Goal: Navigation & Orientation: Find specific page/section

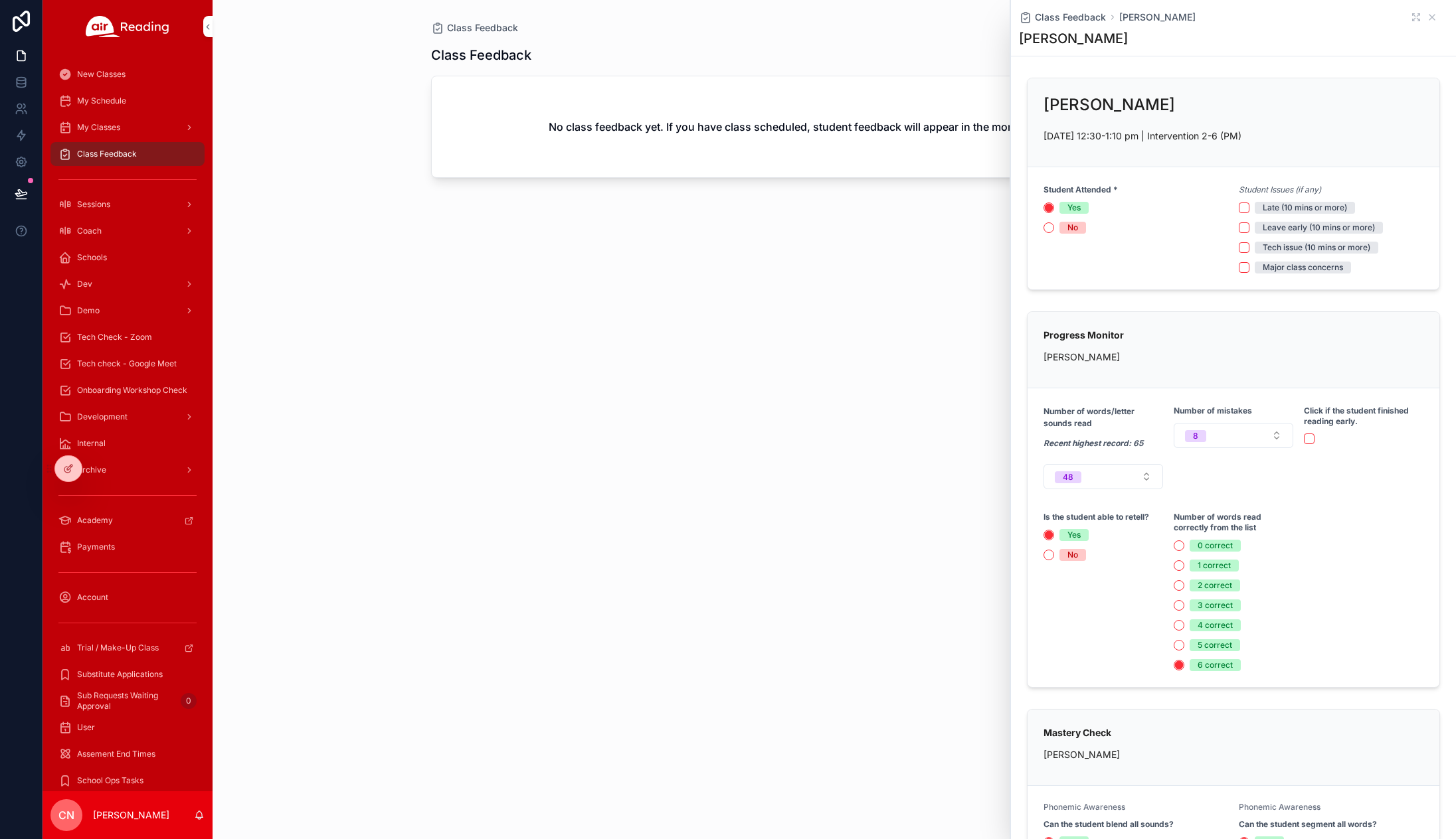
click at [0, 0] on div at bounding box center [0, 0] width 0 height 0
click at [0, 0] on icon at bounding box center [0, 0] width 0 height 0
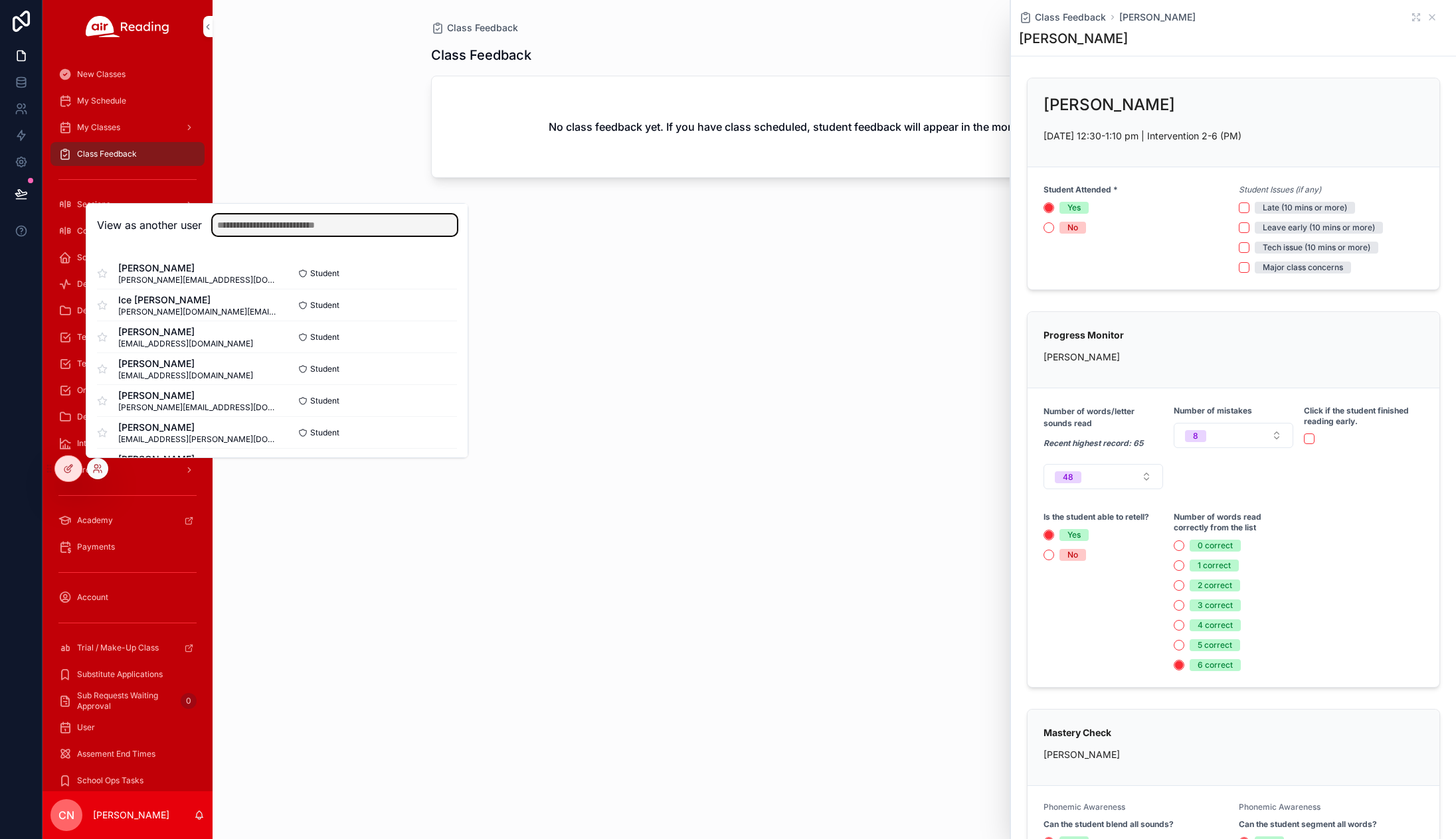
click at [270, 231] on input "text" at bounding box center [335, 225] width 244 height 21
type input "*******"
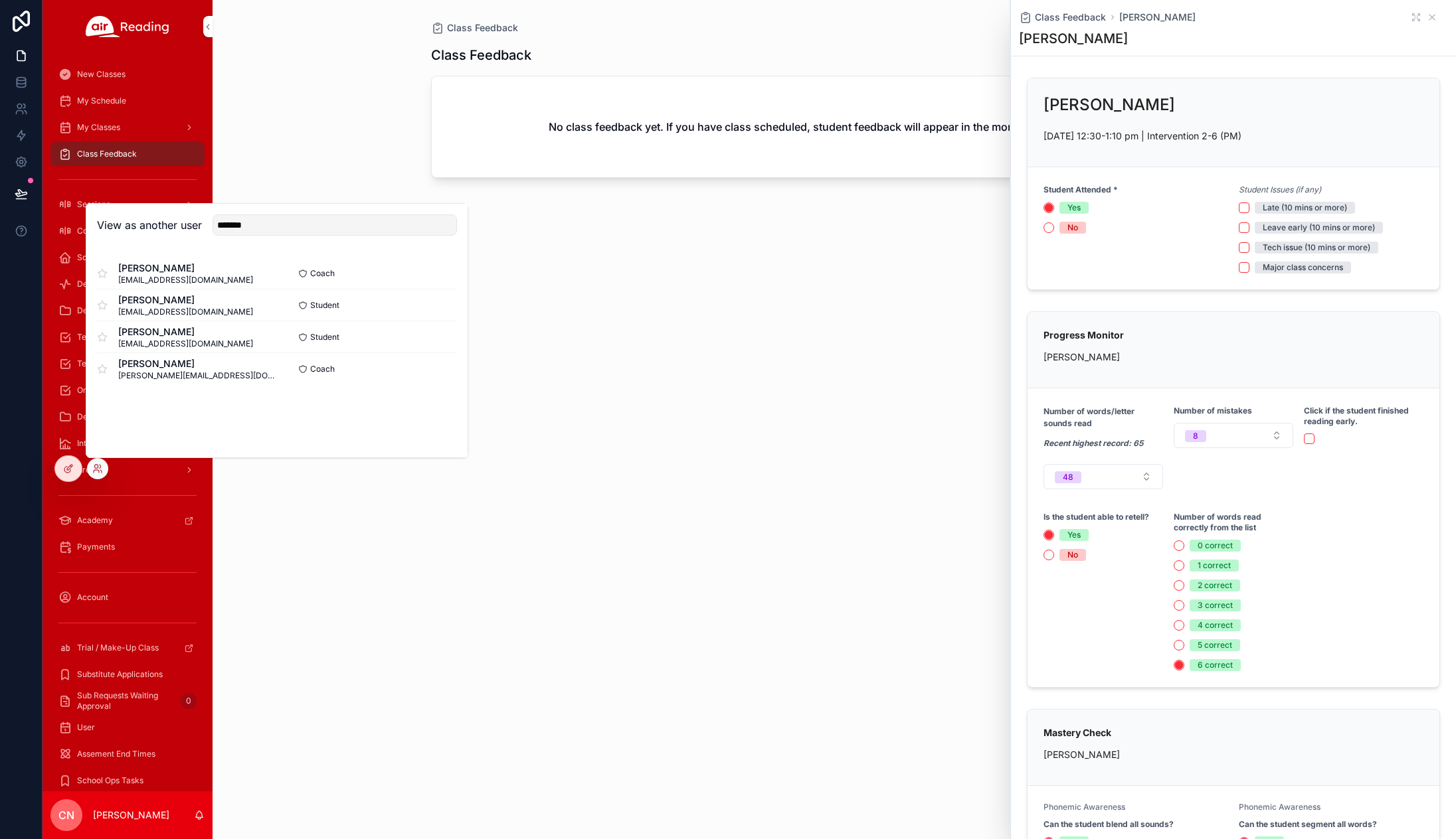
click at [0, 0] on button "Select" at bounding box center [0, 0] width 0 height 0
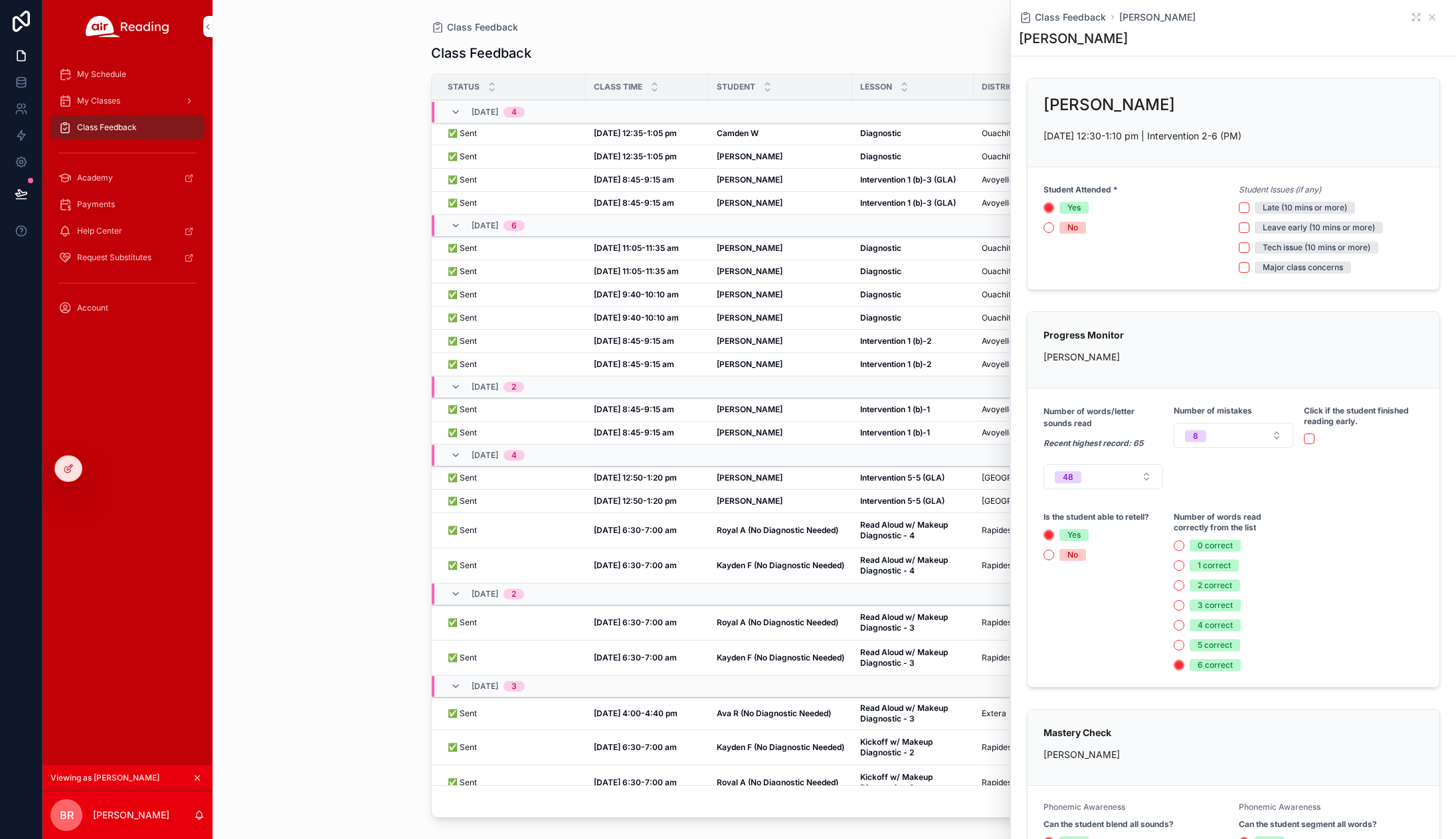
click at [98, 100] on span "My Classes" at bounding box center [98, 100] width 43 height 11
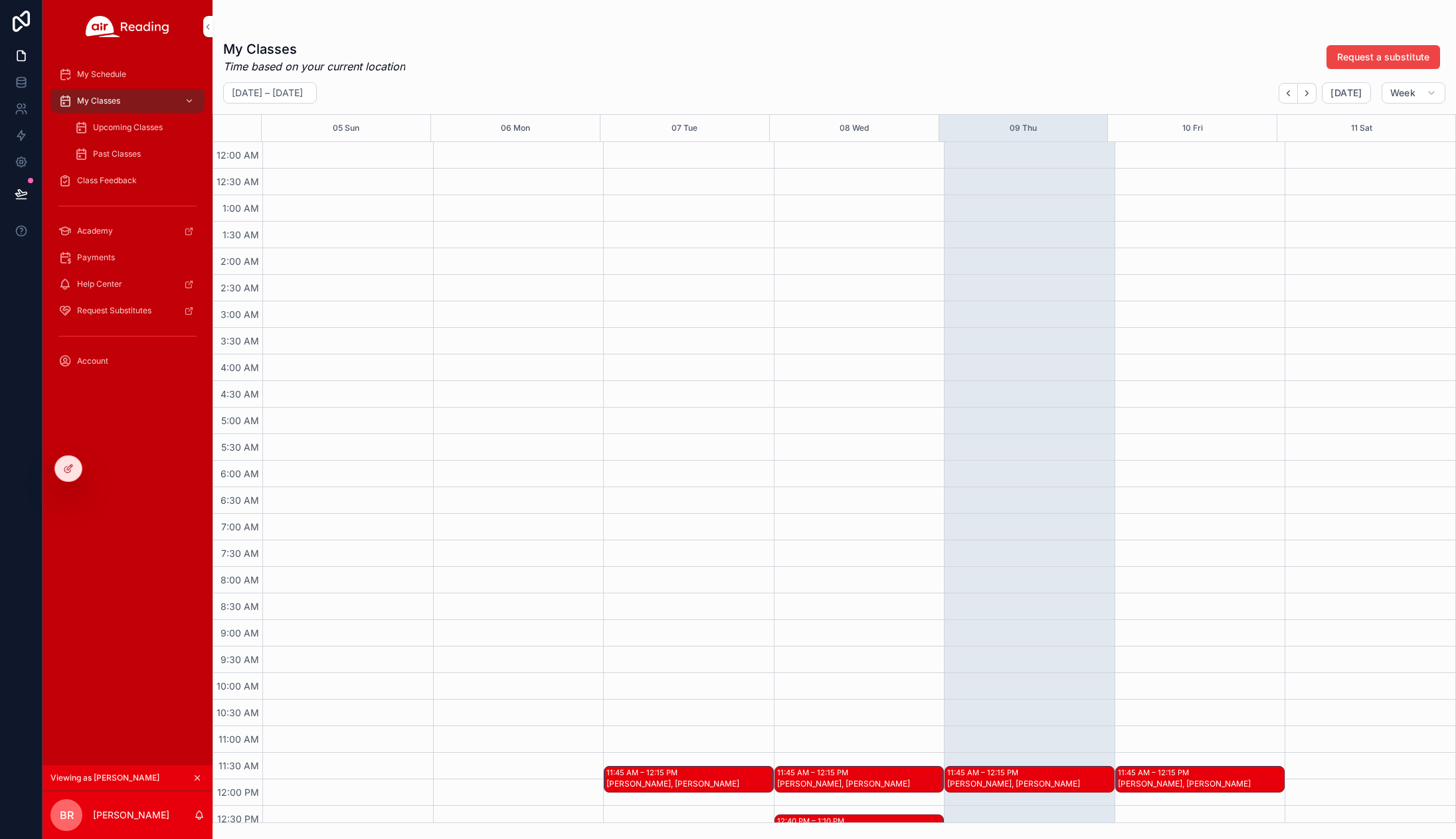
click at [105, 69] on span "My Schedule" at bounding box center [101, 74] width 49 height 11
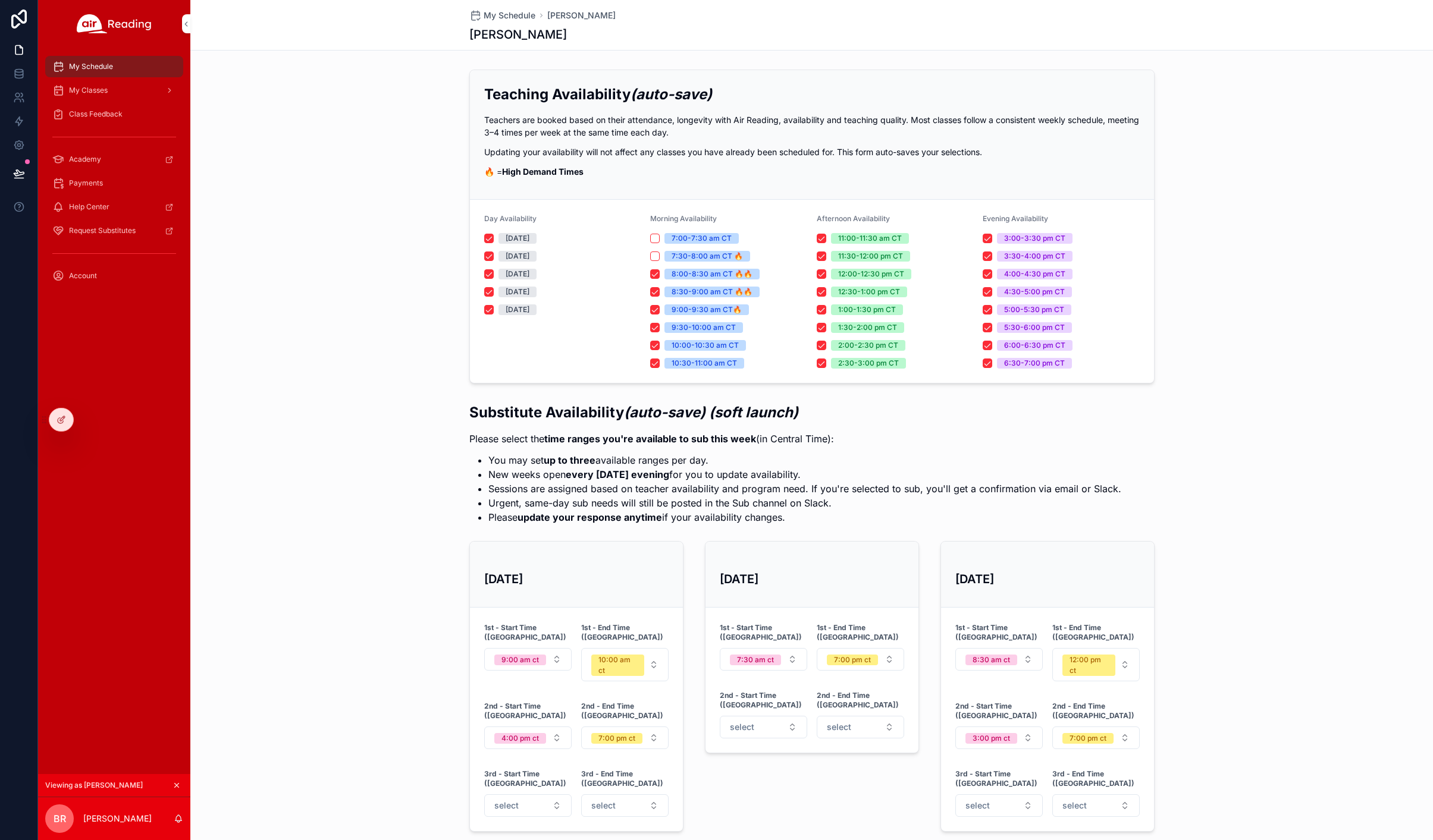
click at [91, 91] on span "My Classes" at bounding box center [88, 90] width 38 height 9
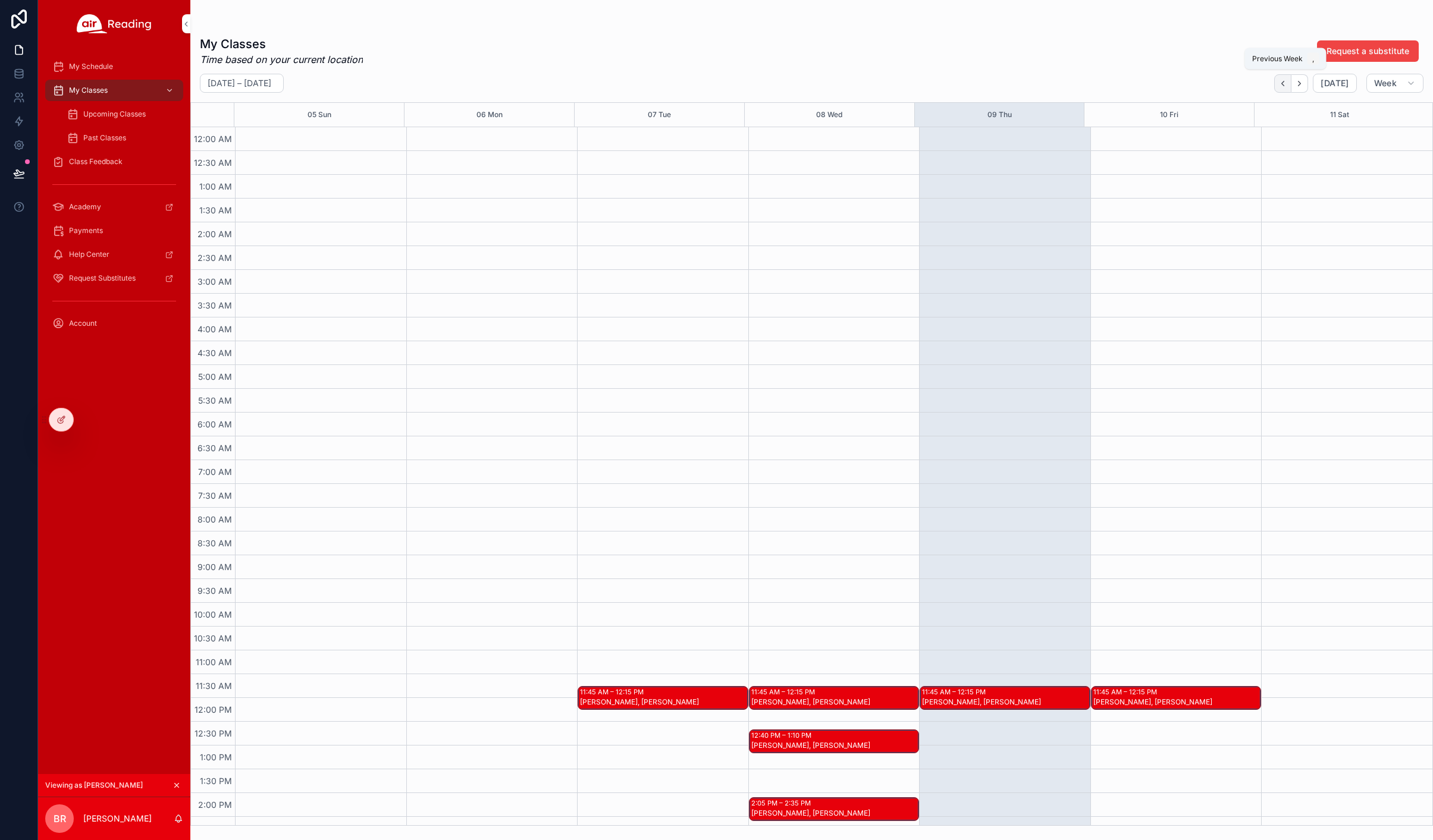
click at [1284, 81] on icon "Back" at bounding box center [1282, 83] width 9 height 9
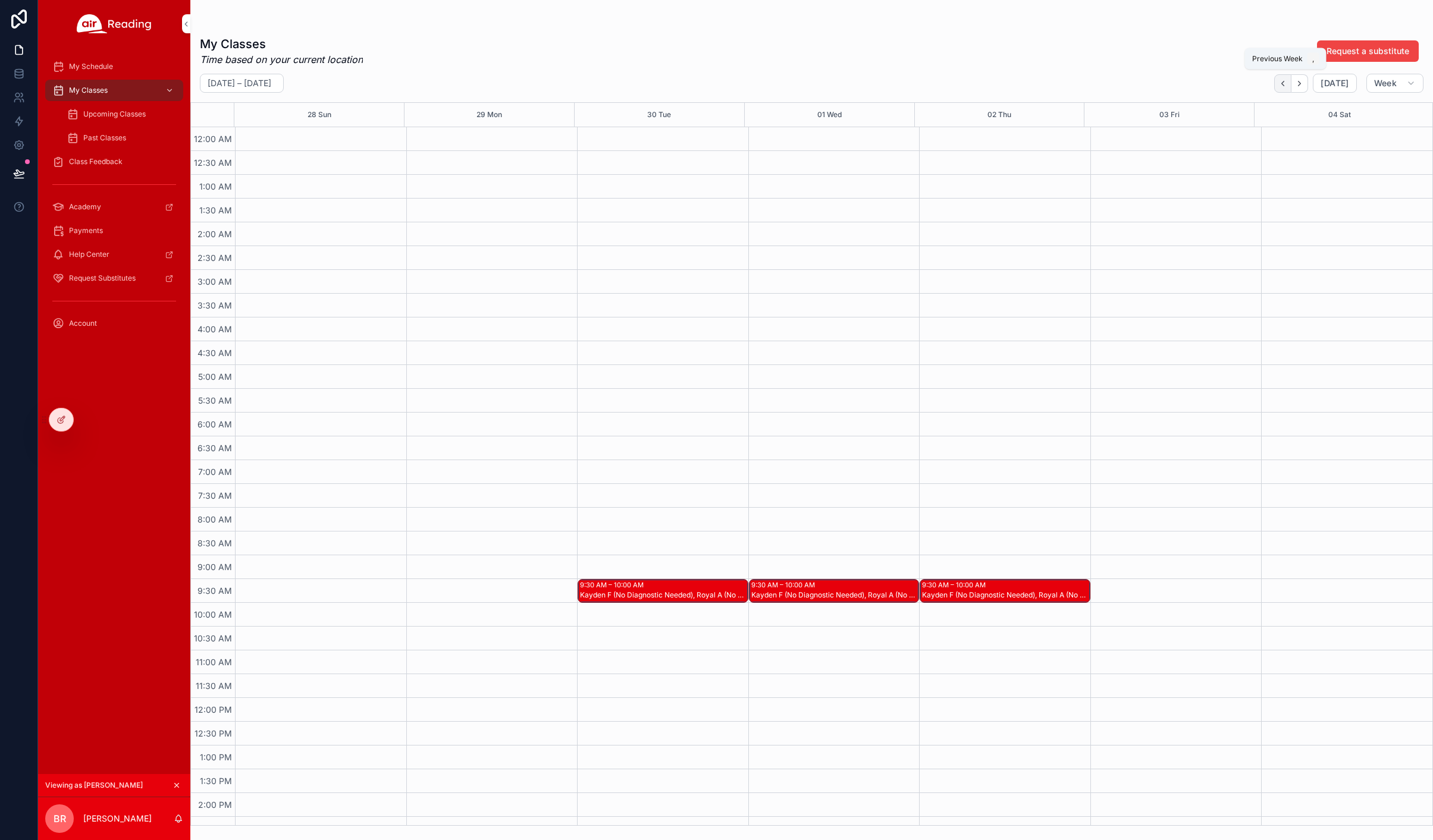
click at [1284, 81] on icon "Back" at bounding box center [1282, 83] width 9 height 9
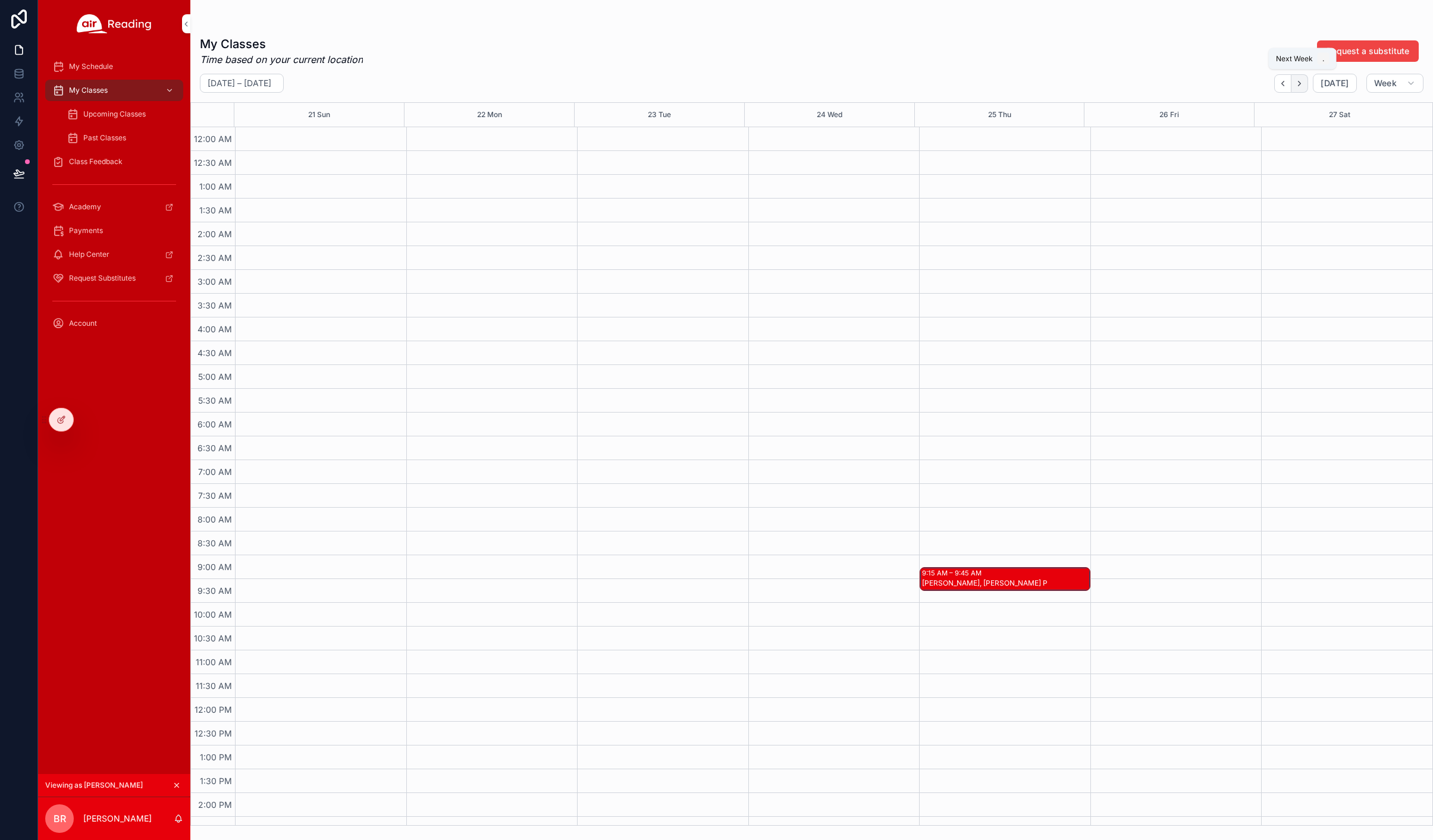
click at [1303, 83] on icon "Next" at bounding box center [1299, 83] width 9 height 9
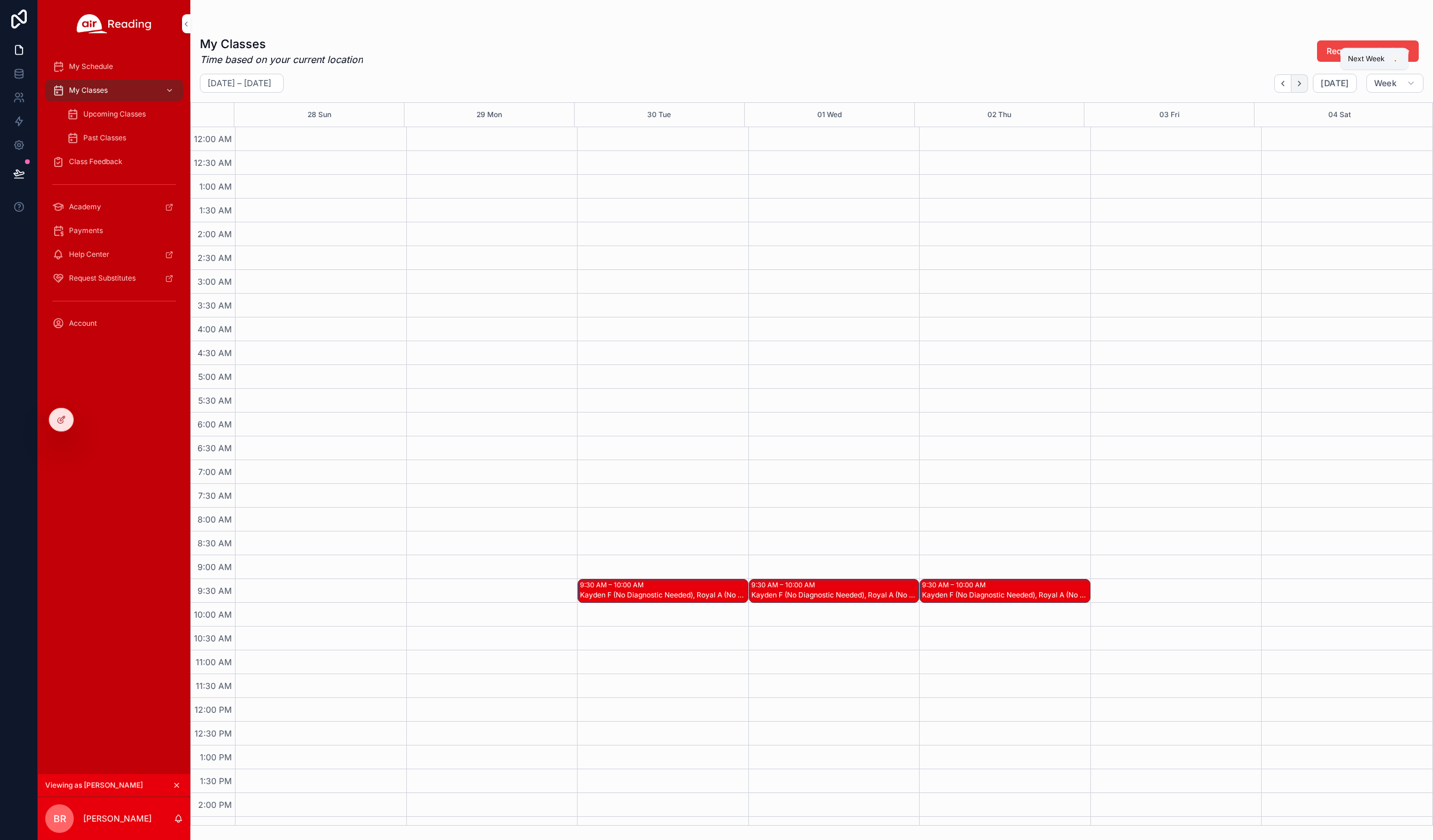
click at [1303, 83] on icon "Next" at bounding box center [1299, 83] width 9 height 9
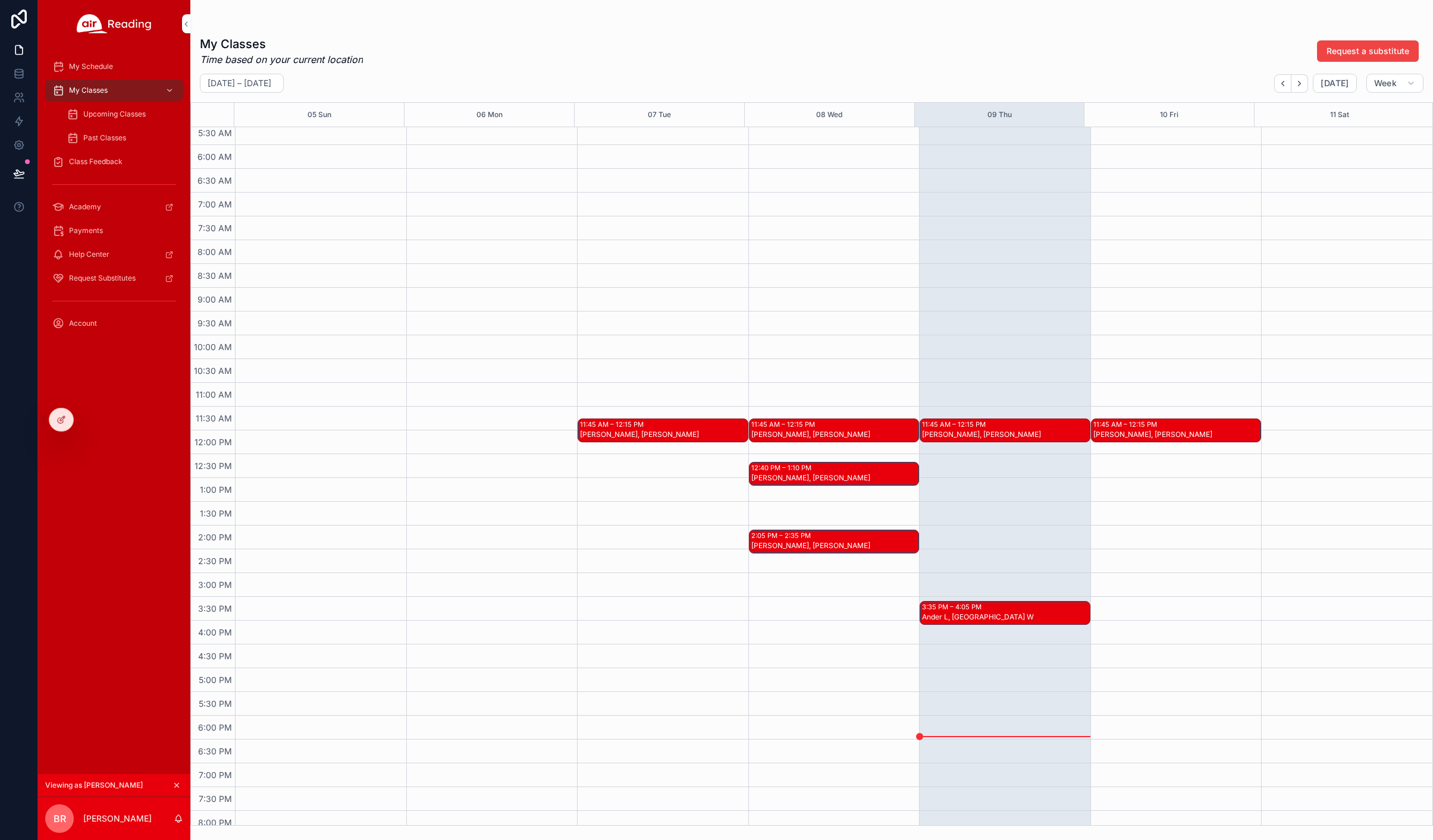
scroll to position [267, 0]
click at [110, 116] on span "Upcoming Classes" at bounding box center [115, 114] width 62 height 9
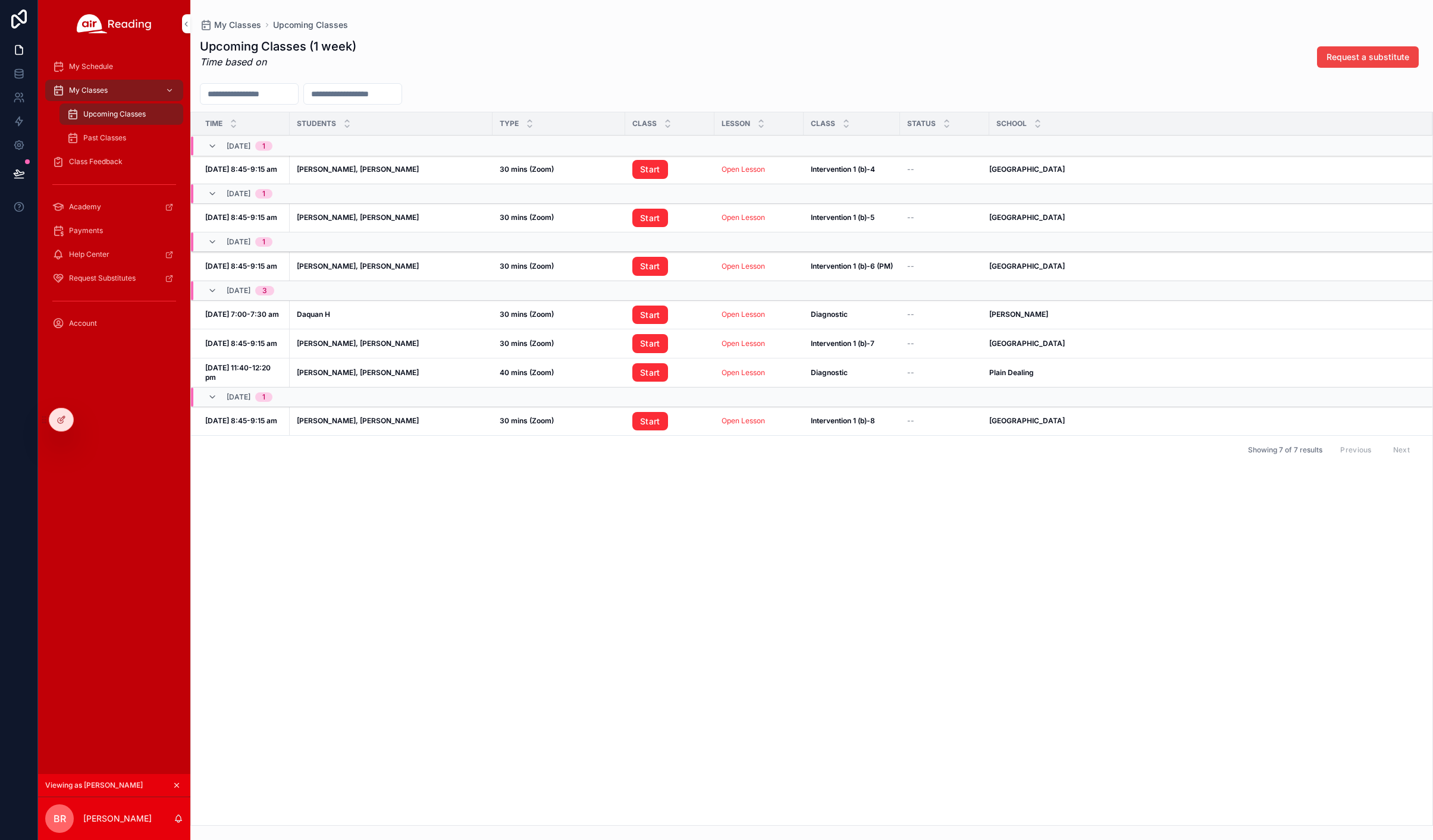
click at [86, 65] on span "My Schedule" at bounding box center [91, 66] width 44 height 9
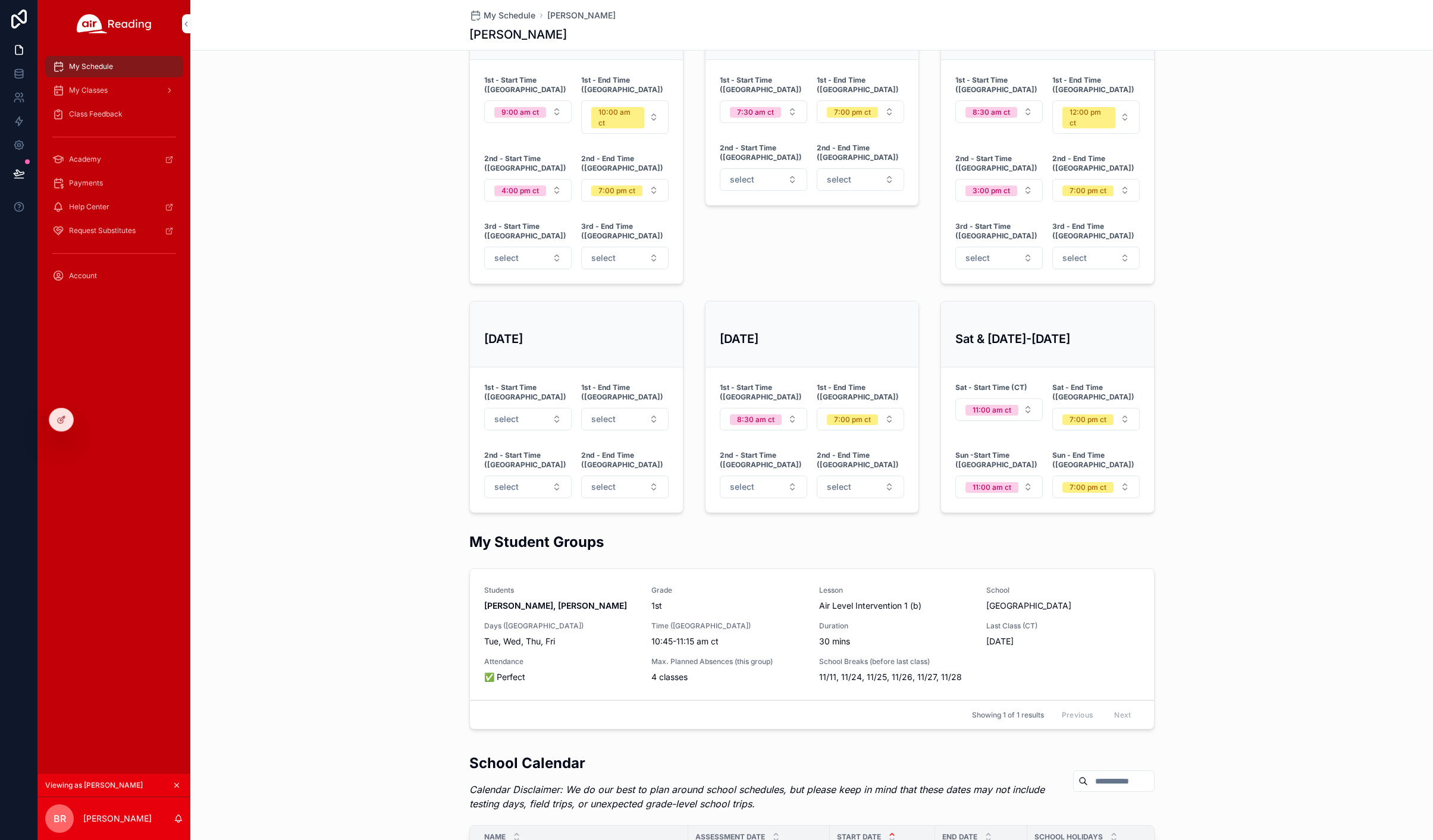
scroll to position [556, 0]
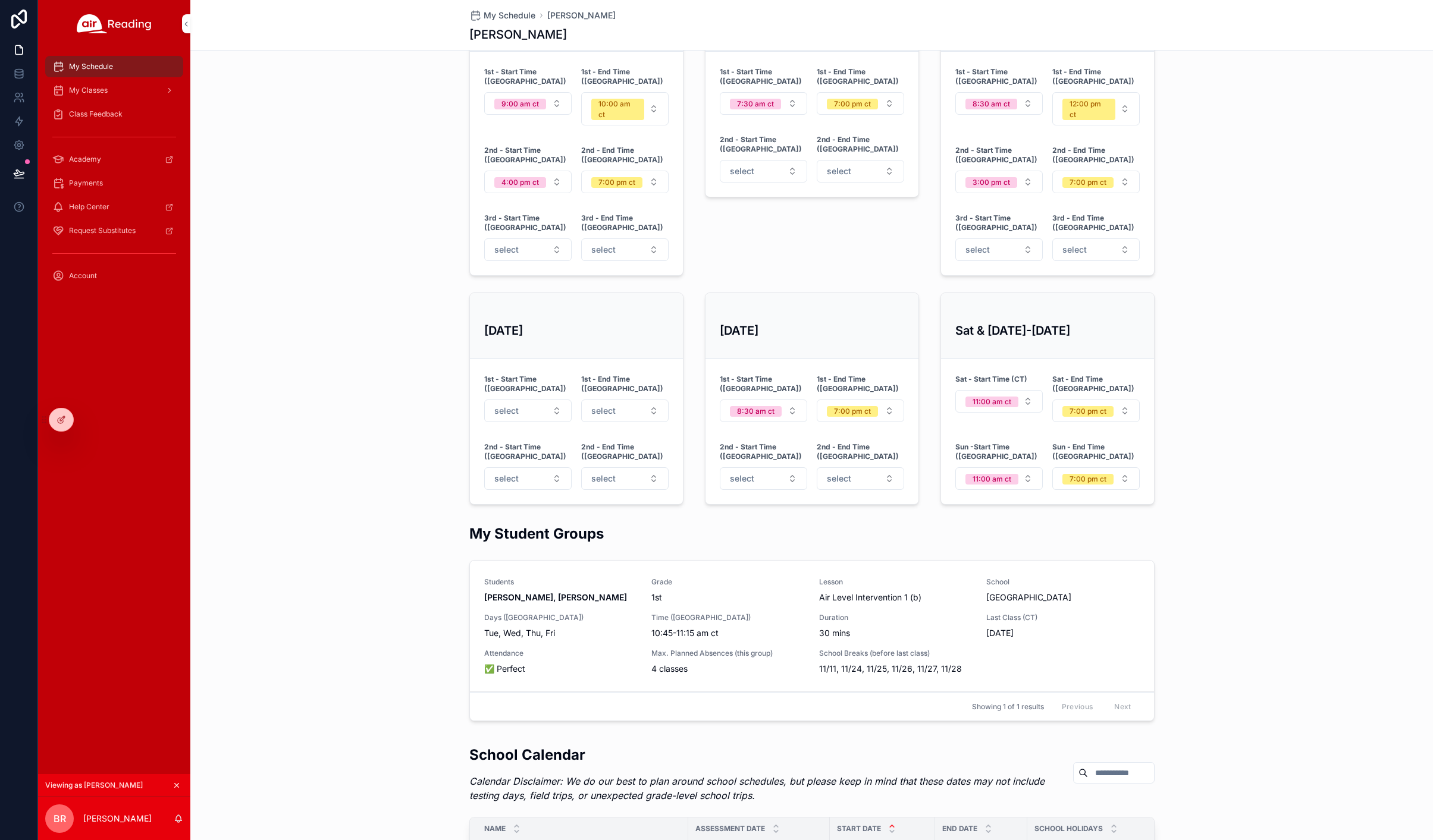
click at [0, 0] on icon at bounding box center [0, 0] width 0 height 0
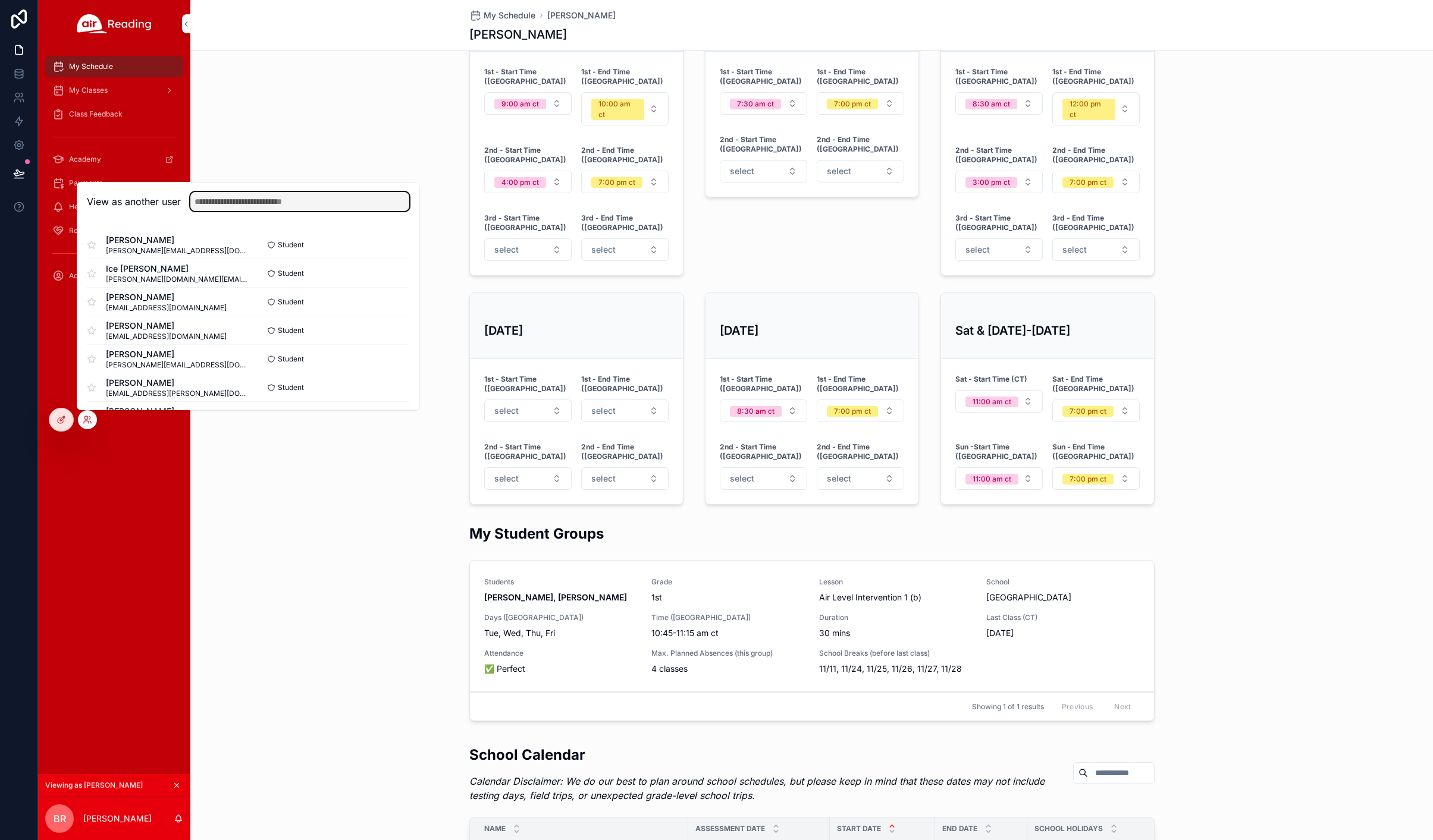
click at [258, 198] on input "text" at bounding box center [300, 201] width 219 height 19
type input "*****"
click at [0, 0] on button "Select" at bounding box center [0, 0] width 0 height 0
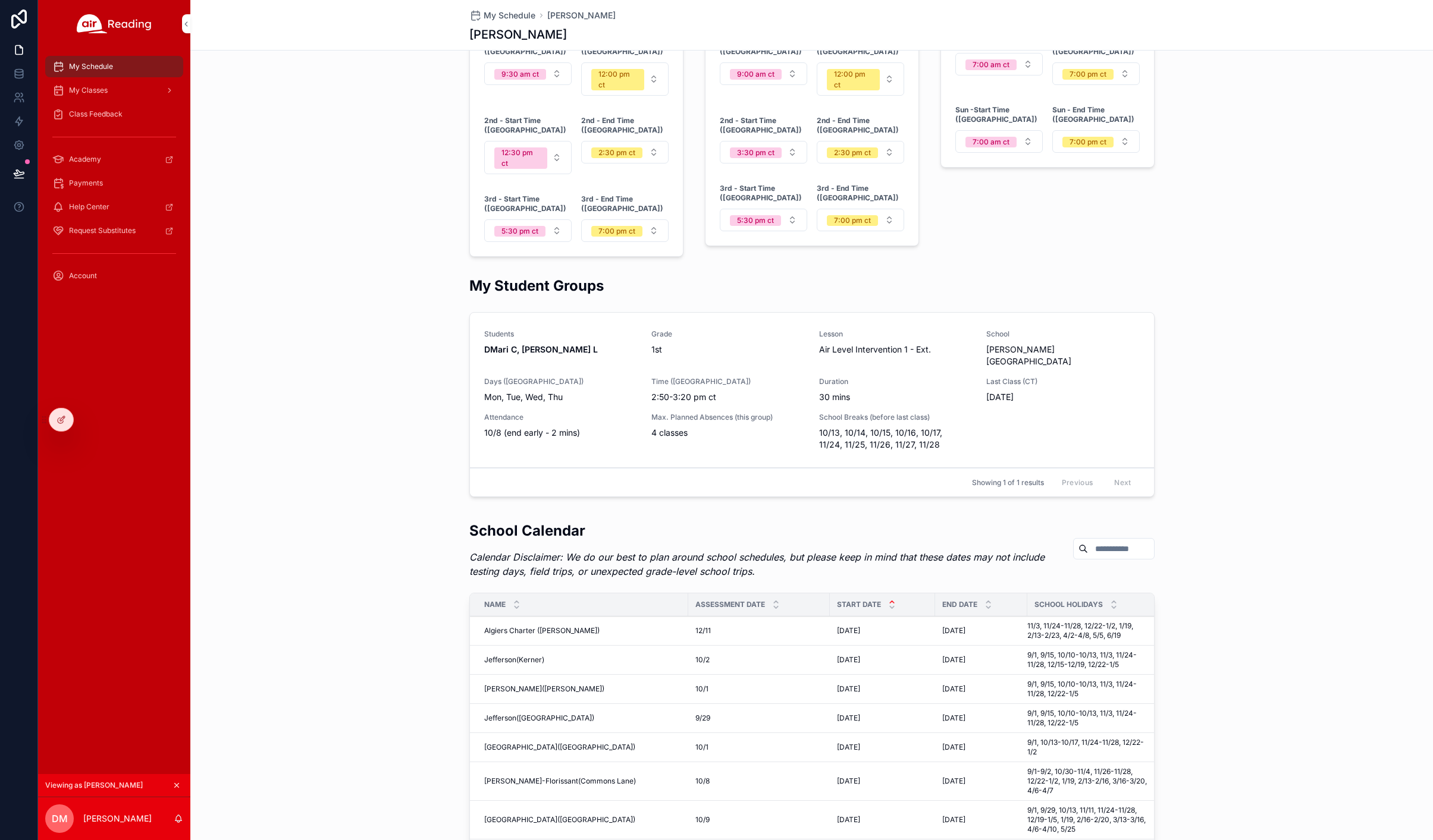
scroll to position [975, 0]
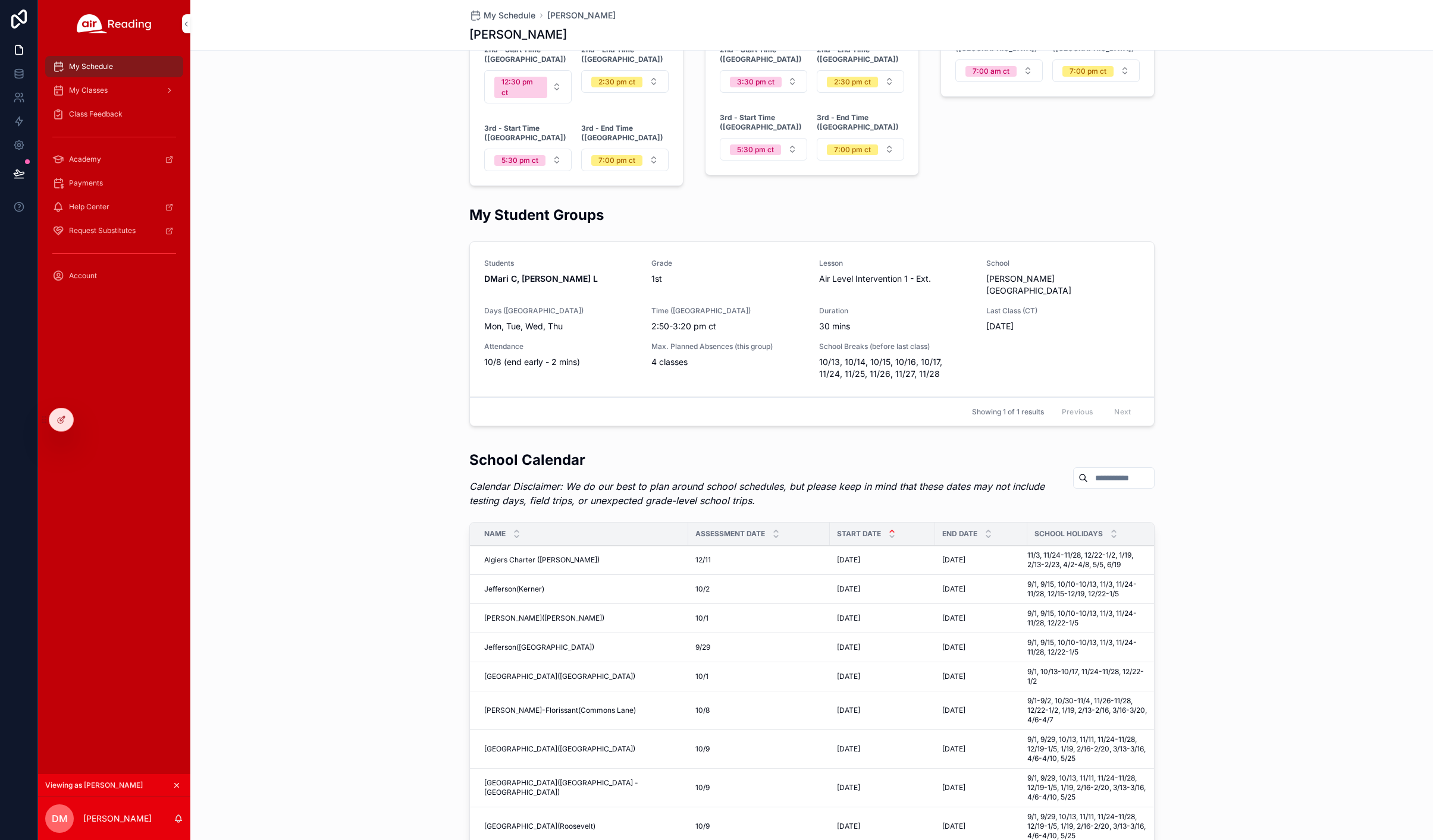
click at [80, 90] on span "My Classes" at bounding box center [88, 90] width 38 height 9
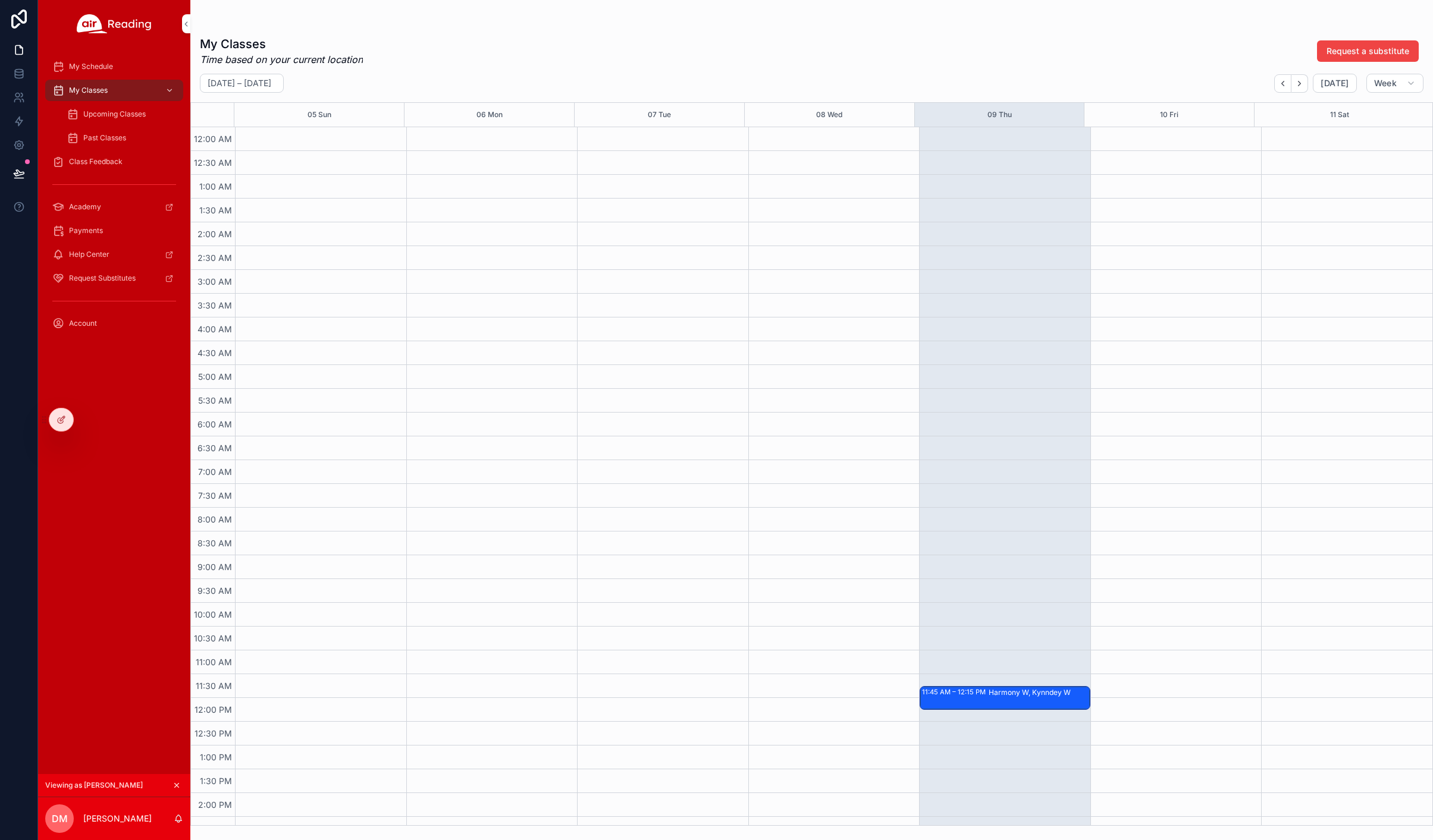
click at [128, 115] on span "Upcoming Classes" at bounding box center [115, 114] width 62 height 9
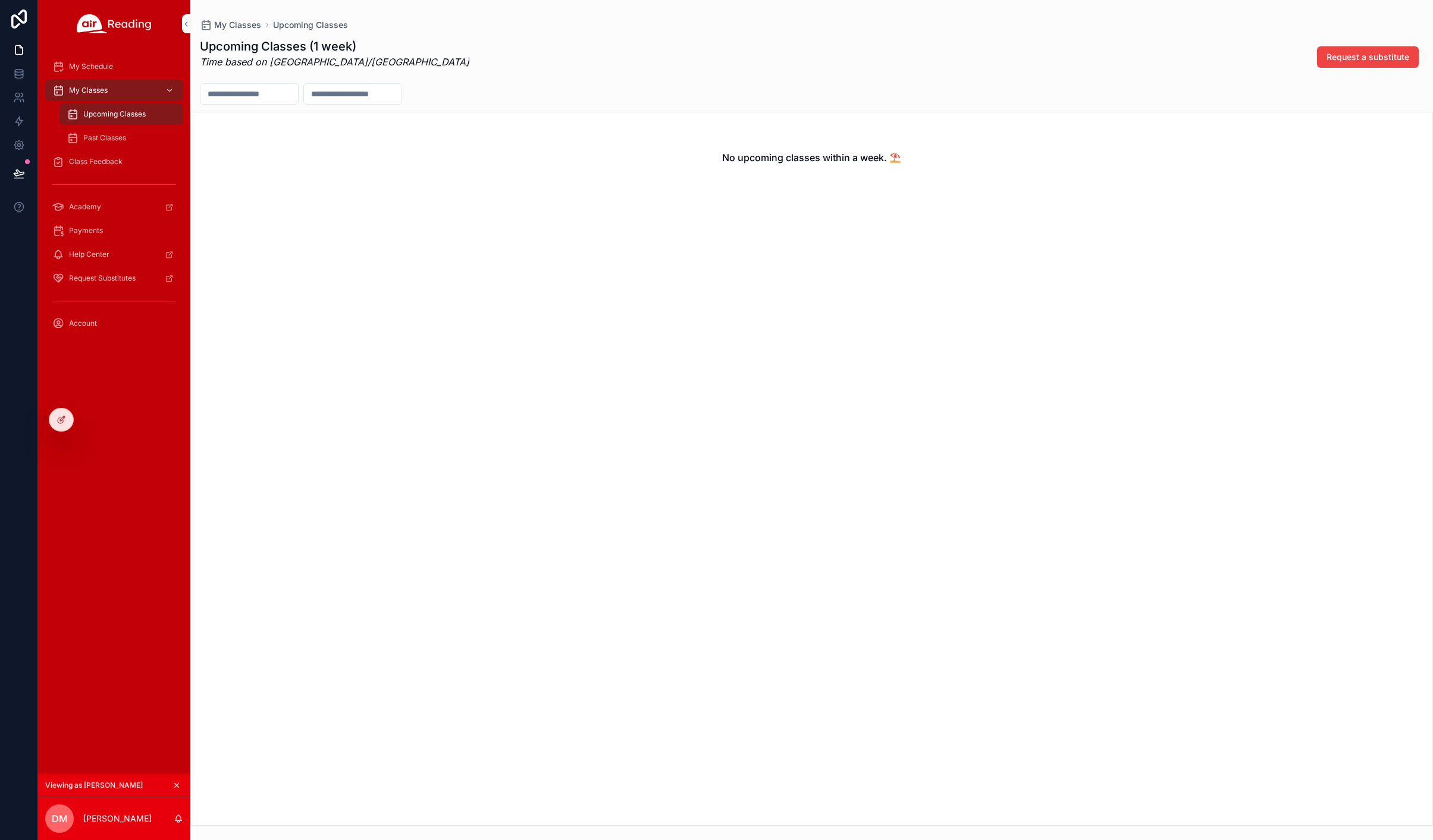
click at [114, 88] on div "My Classes" at bounding box center [114, 91] width 124 height 19
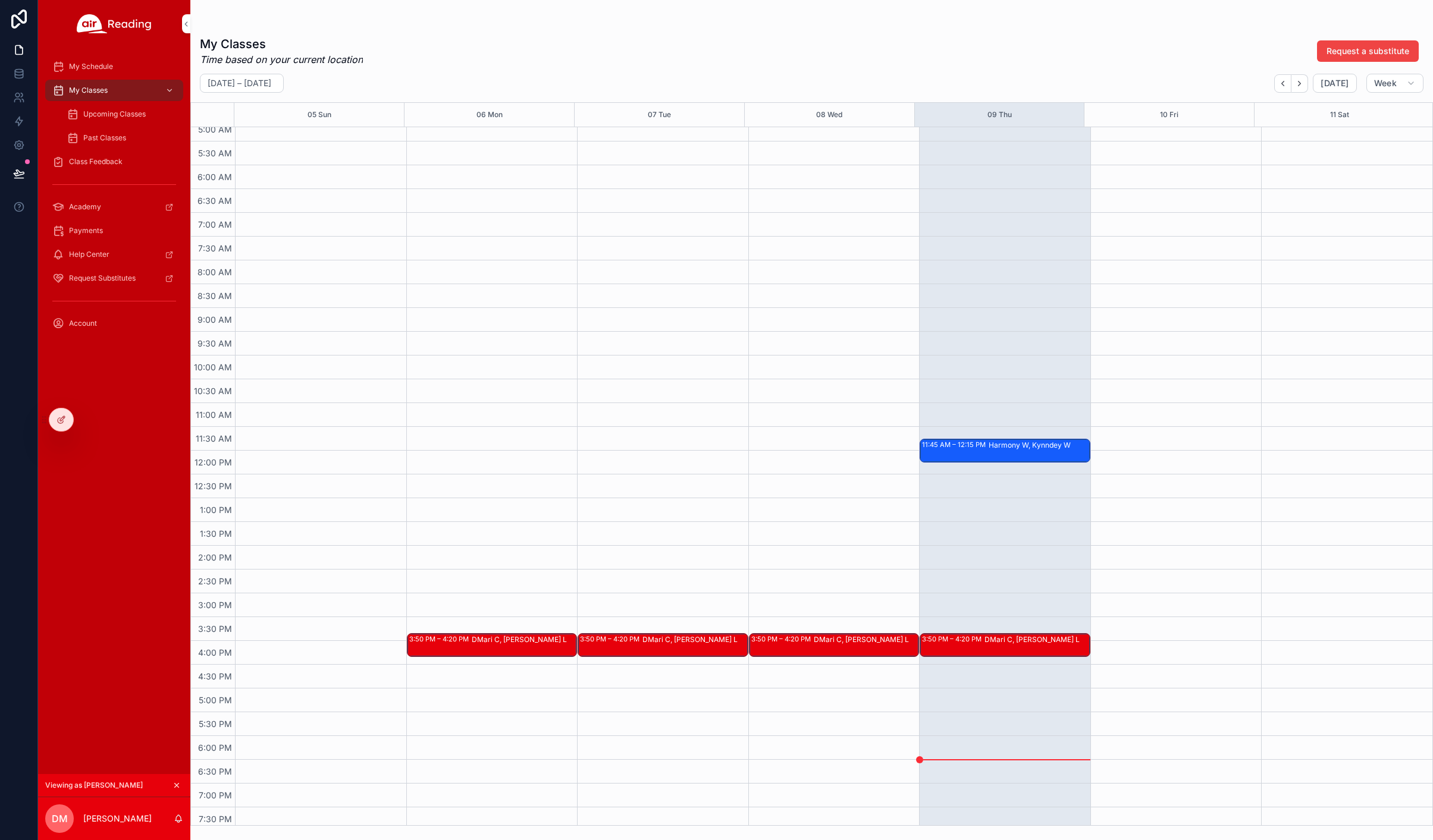
scroll to position [317, 0]
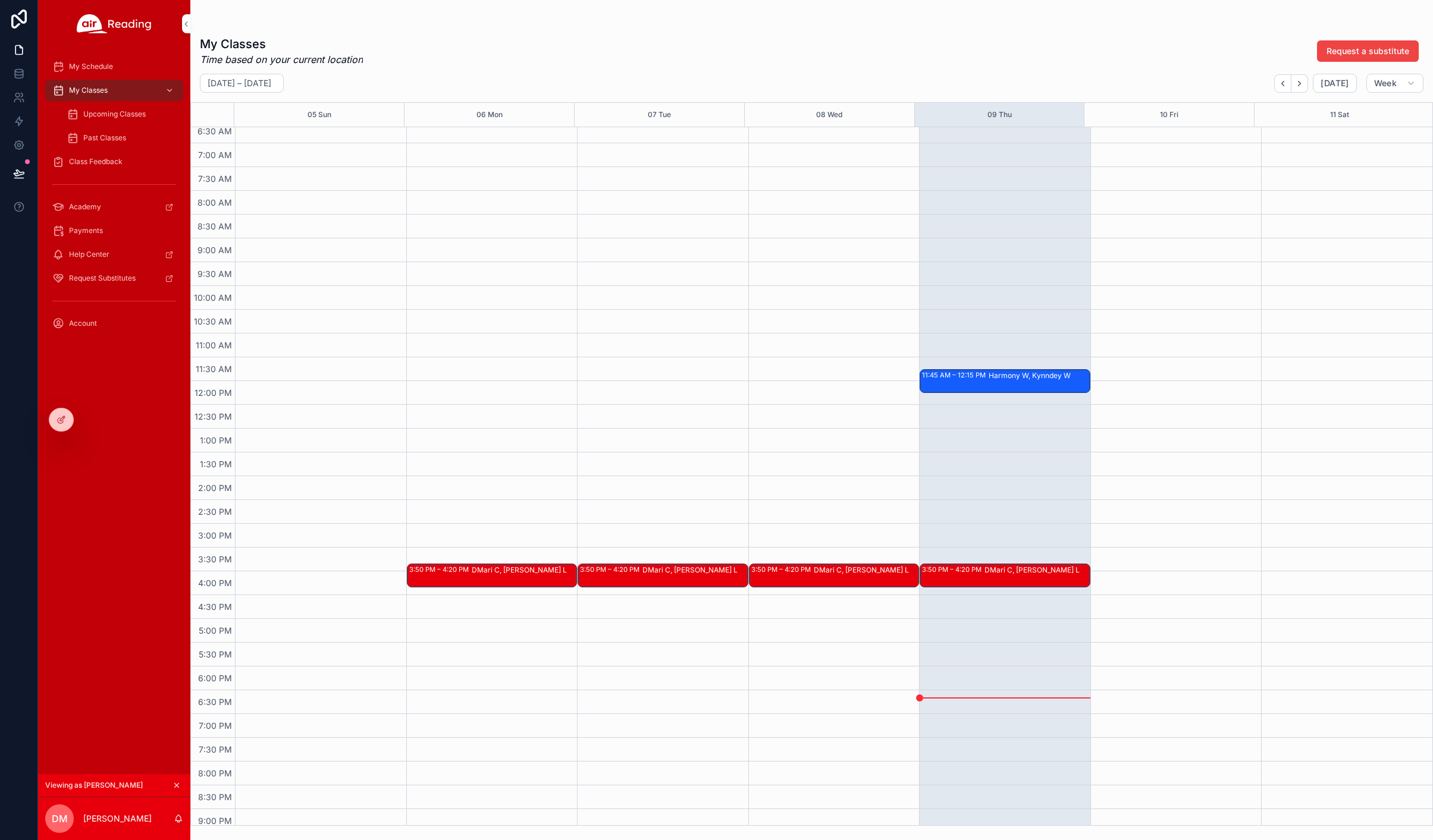
click at [0, 0] on div at bounding box center [0, 0] width 0 height 0
click at [0, 0] on icon at bounding box center [0, 0] width 0 height 0
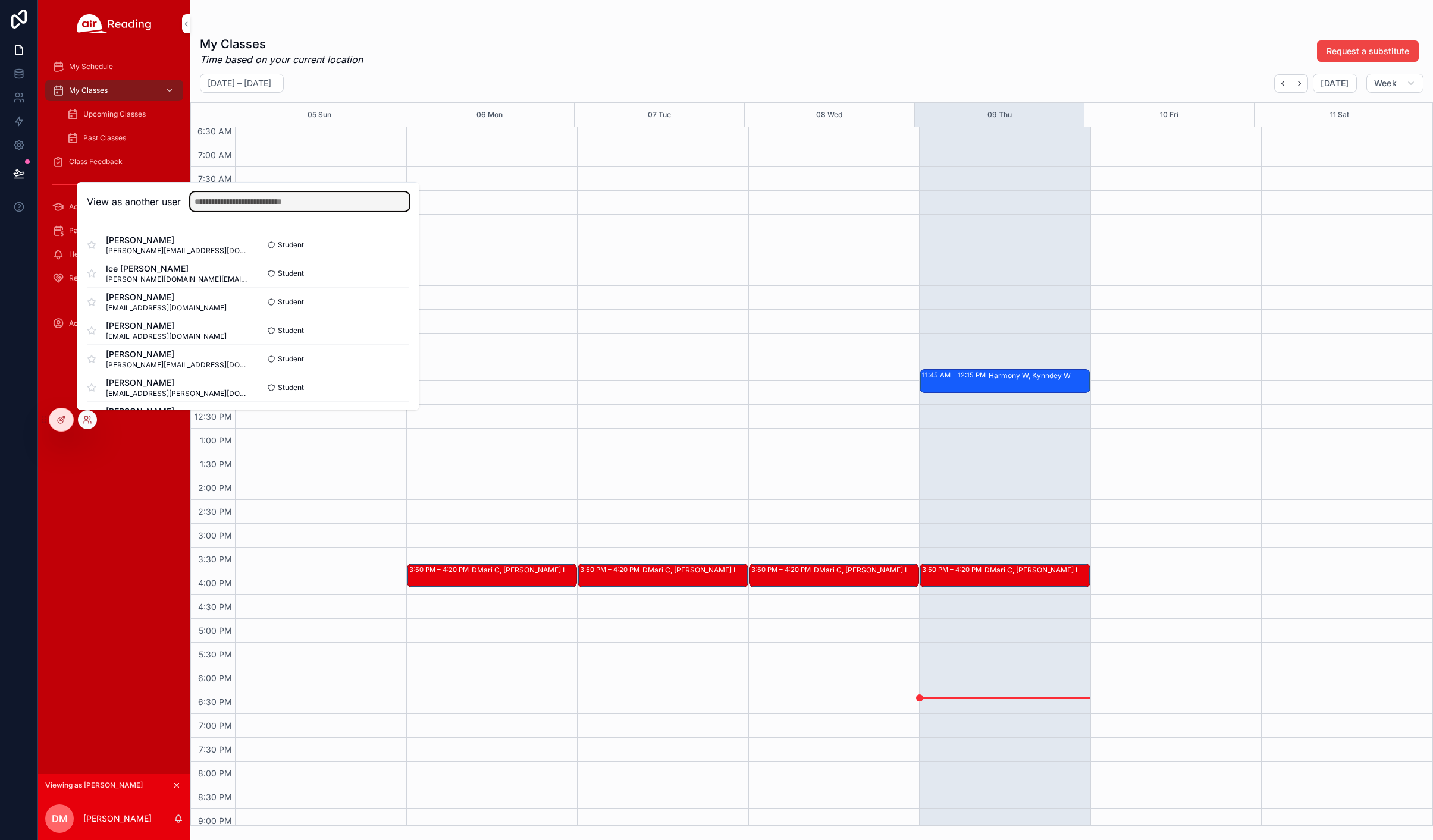
click at [230, 201] on input "text" at bounding box center [300, 201] width 219 height 19
type input "****"
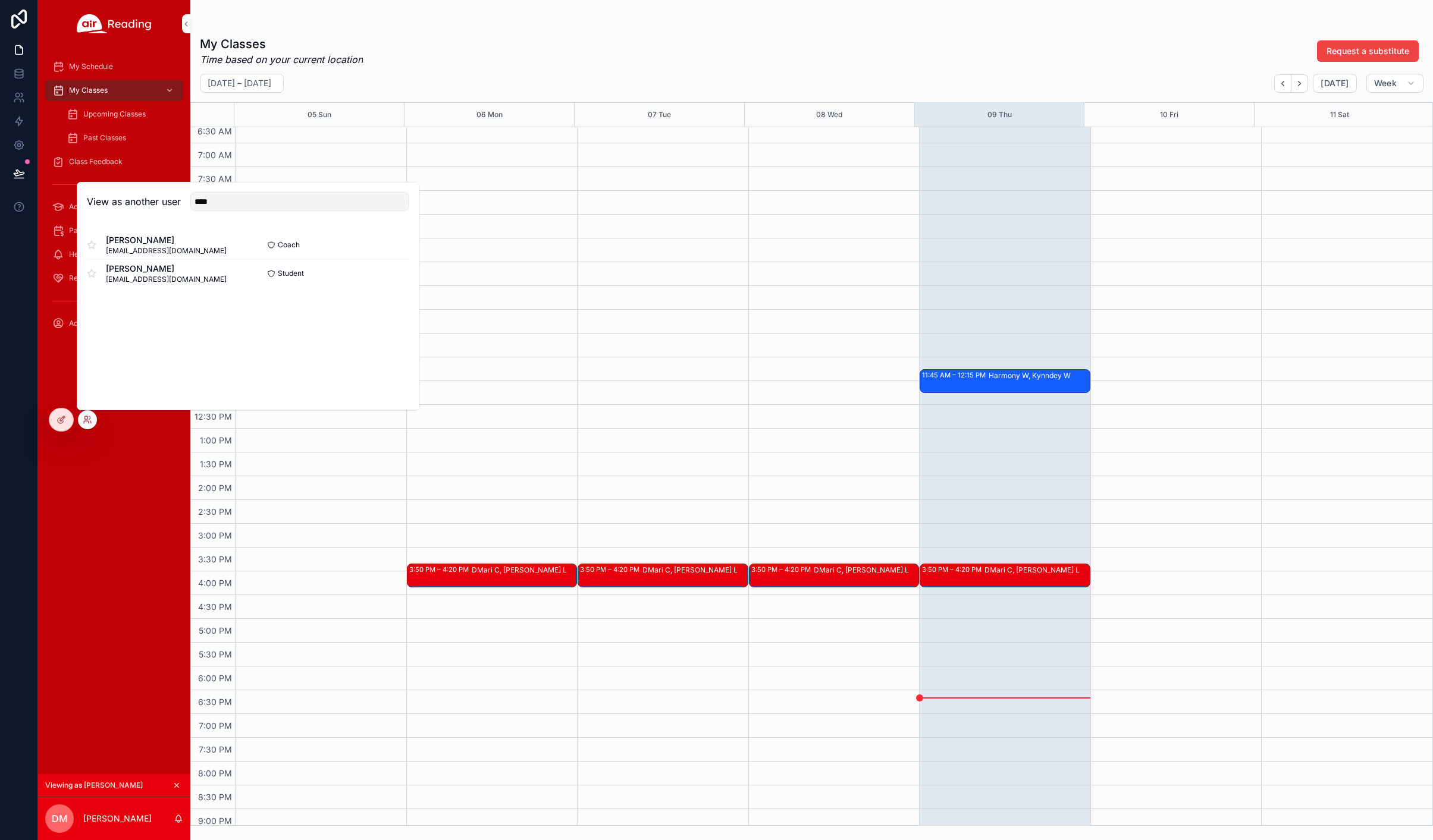
click at [0, 0] on button "Select" at bounding box center [0, 0] width 0 height 0
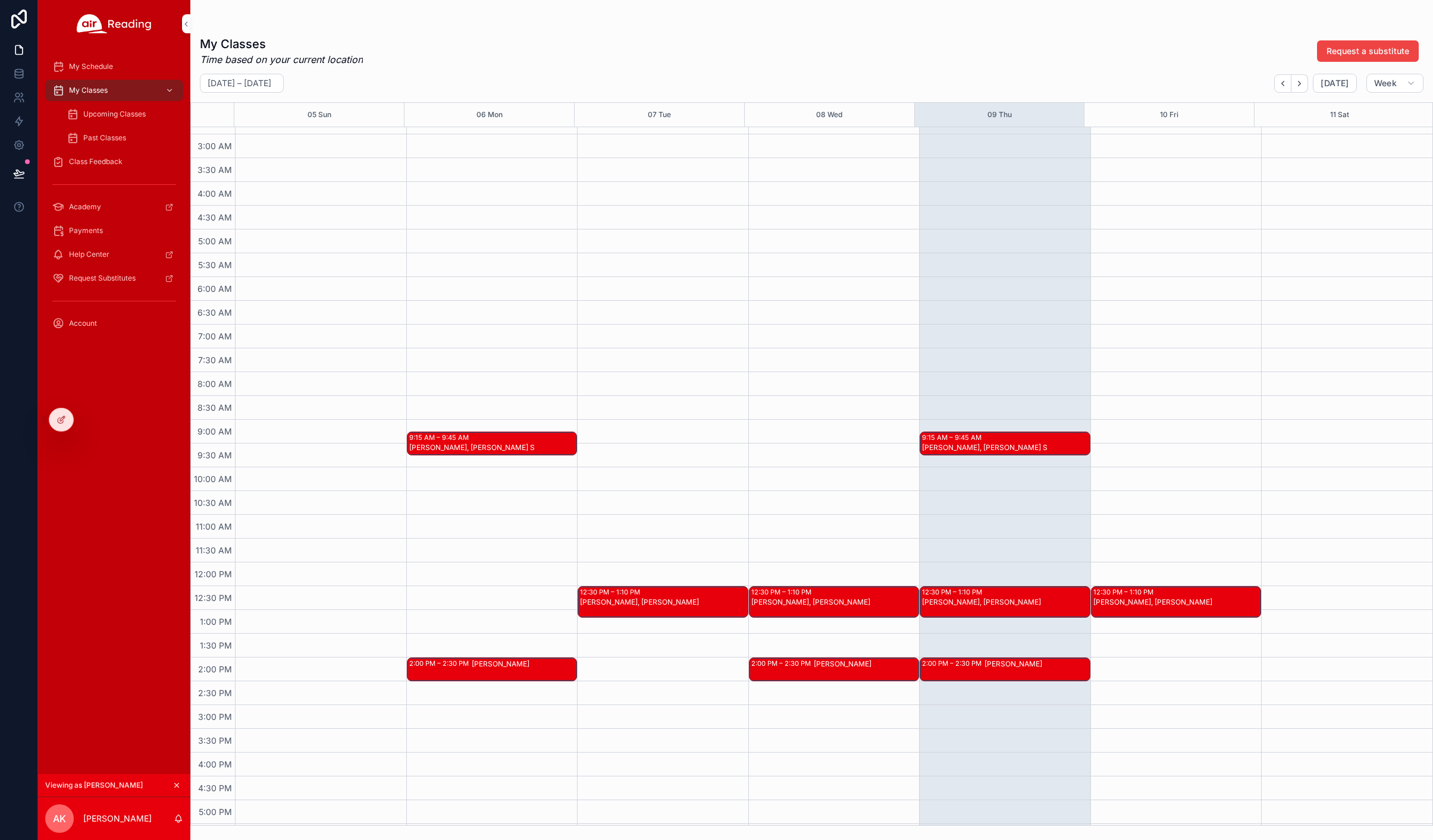
scroll to position [316, 0]
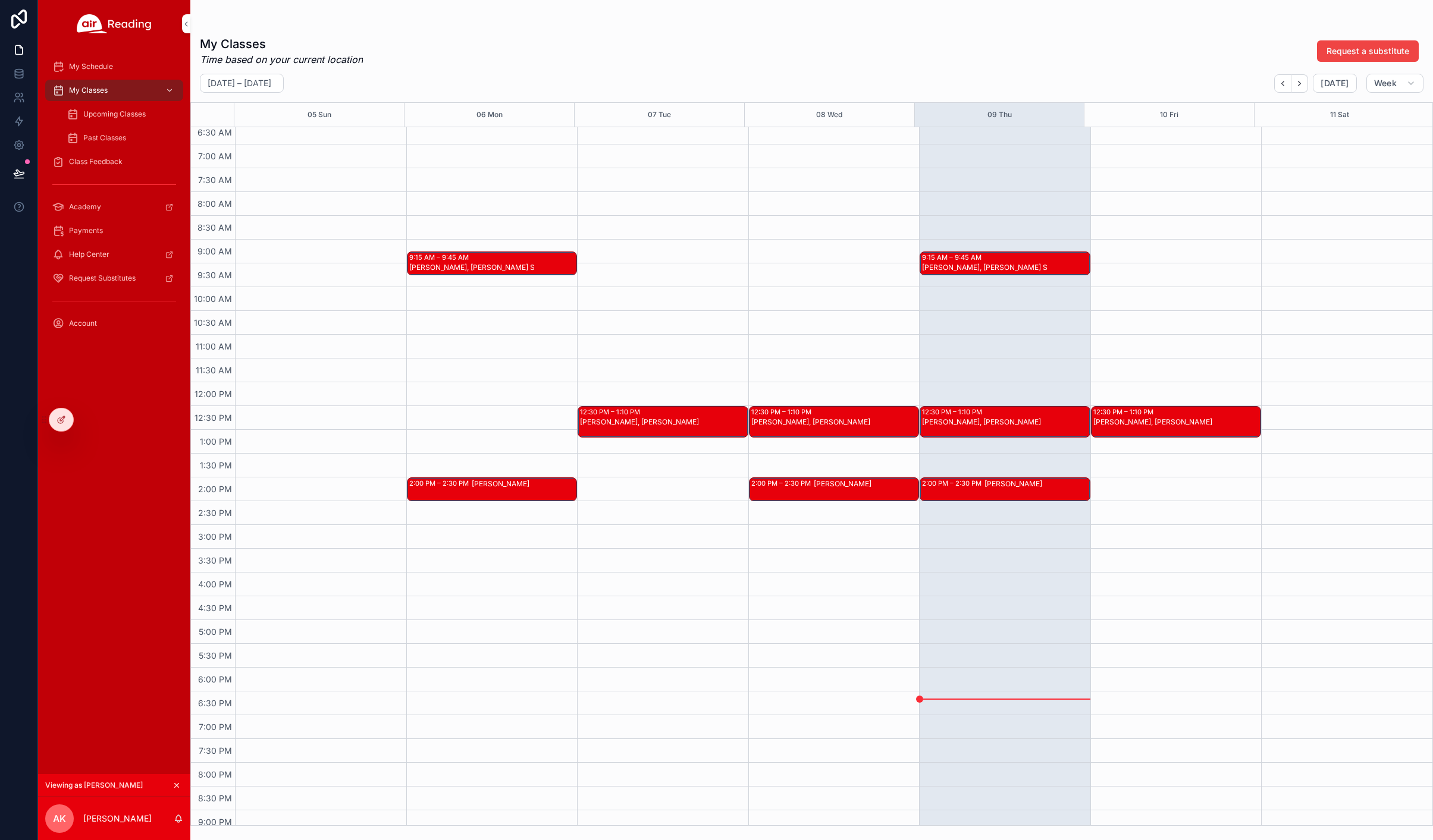
click at [98, 113] on span "Upcoming Classes" at bounding box center [115, 114] width 62 height 9
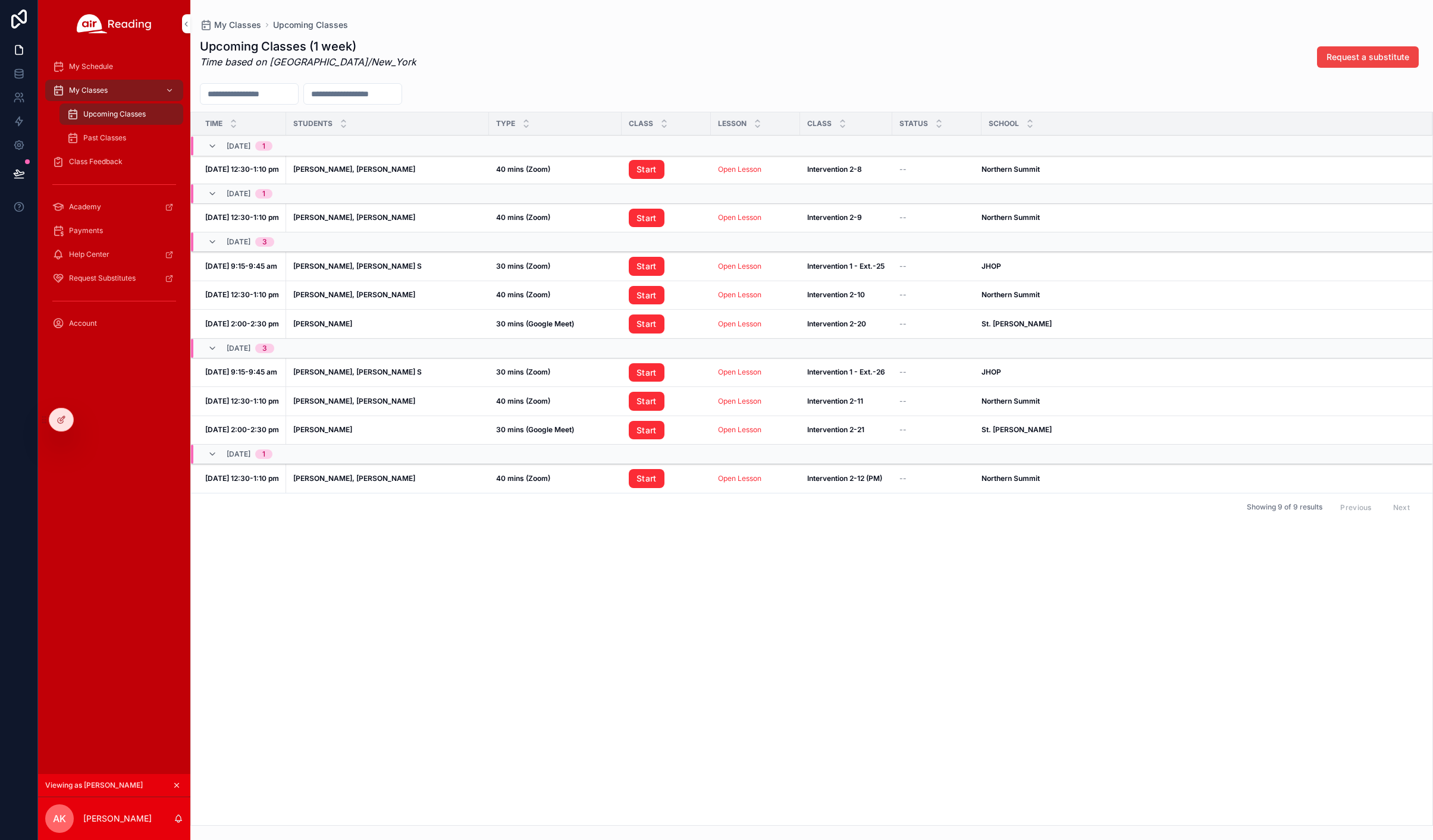
click at [104, 90] on span "My Classes" at bounding box center [88, 90] width 38 height 9
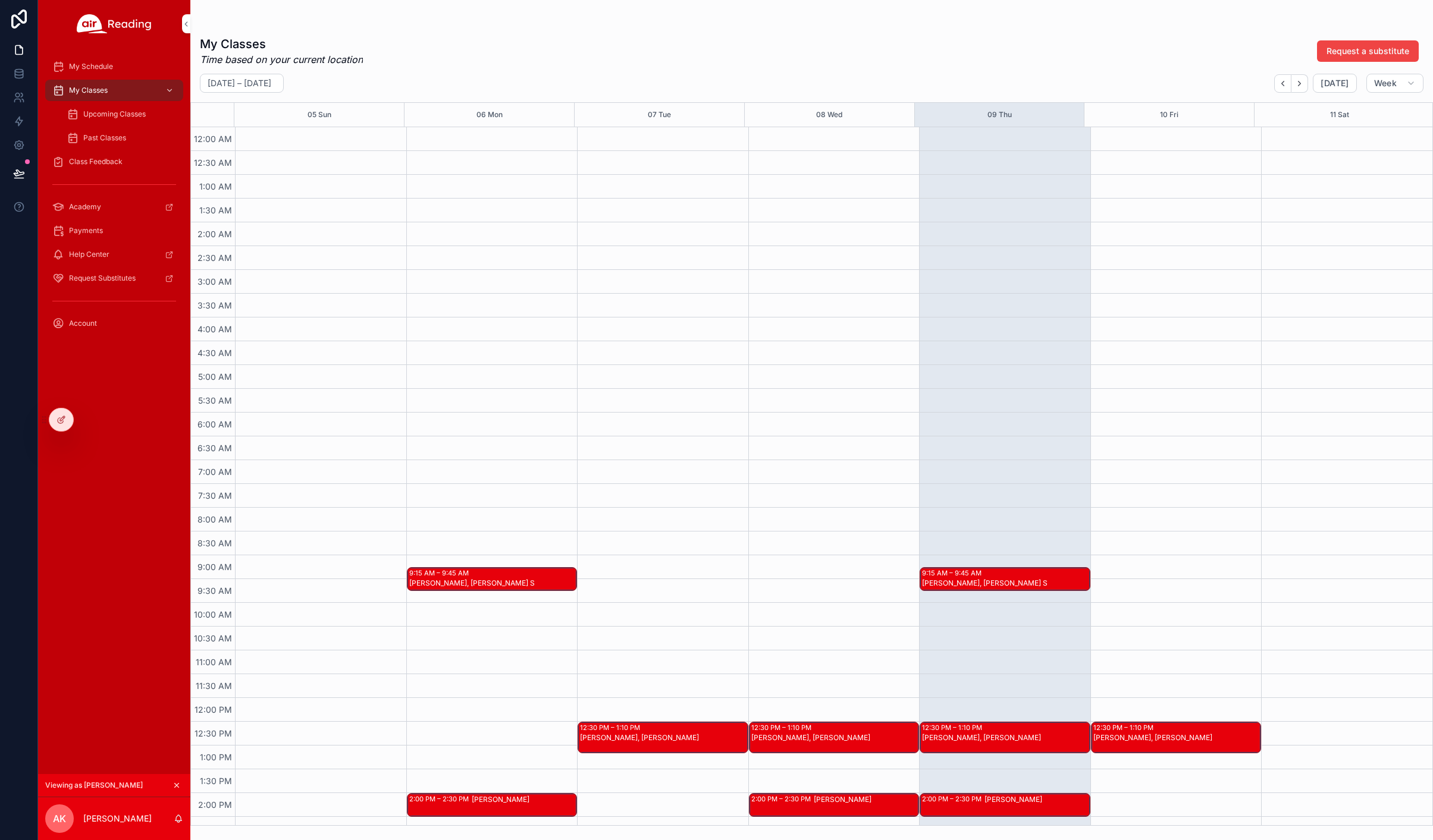
click at [97, 62] on span "My Schedule" at bounding box center [91, 66] width 44 height 9
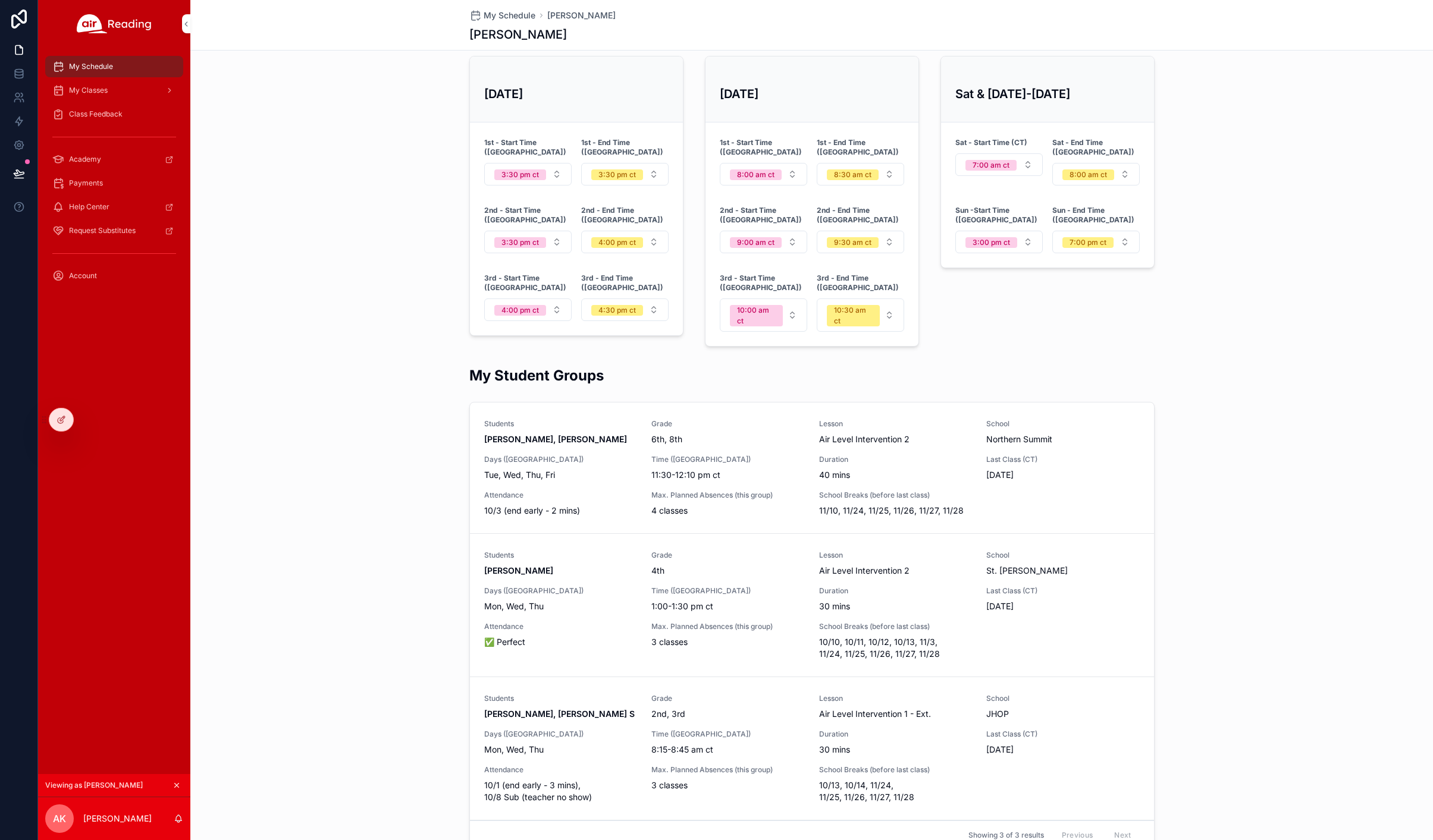
scroll to position [630, 0]
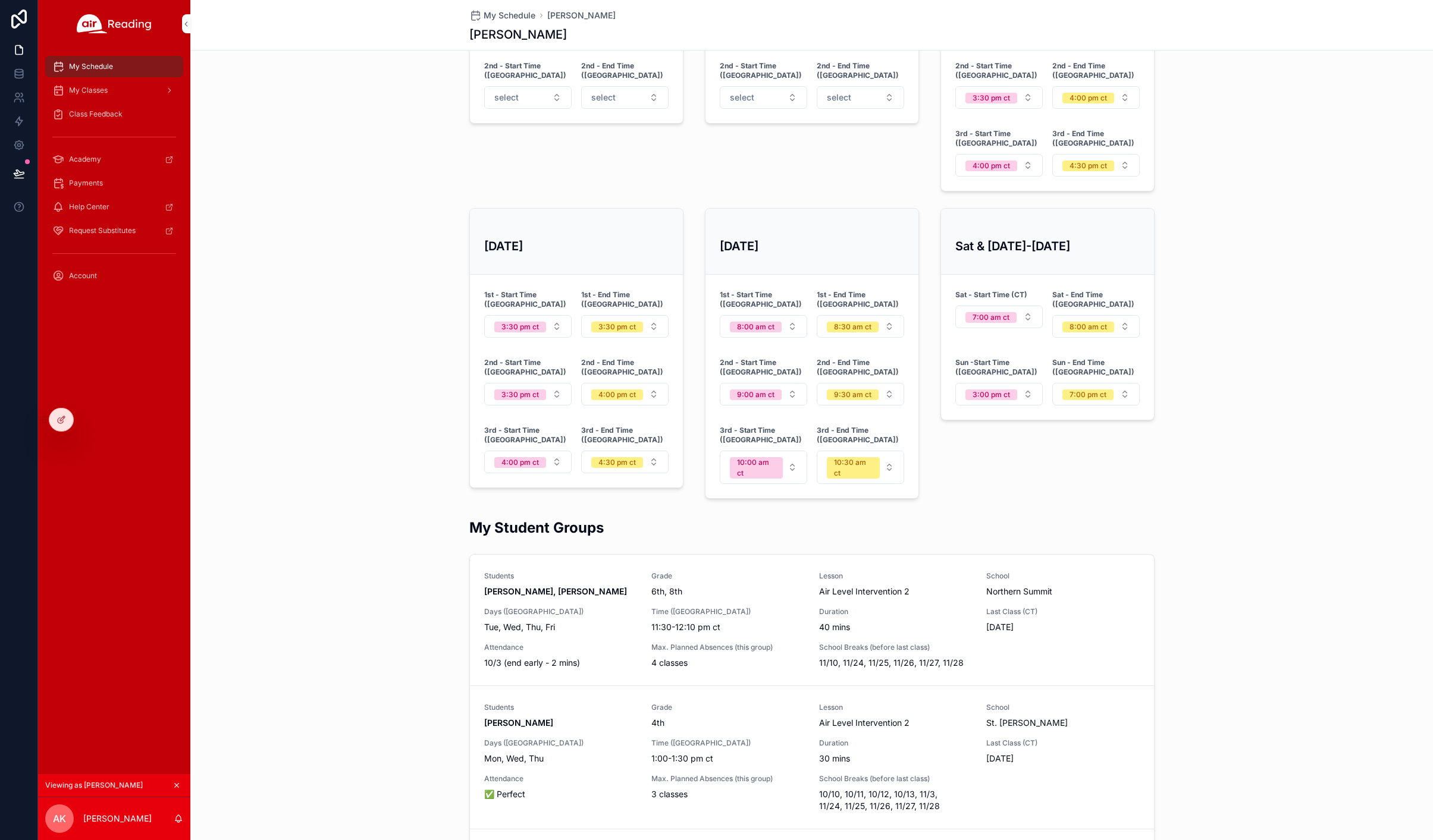
click at [99, 91] on span "My Classes" at bounding box center [88, 90] width 38 height 9
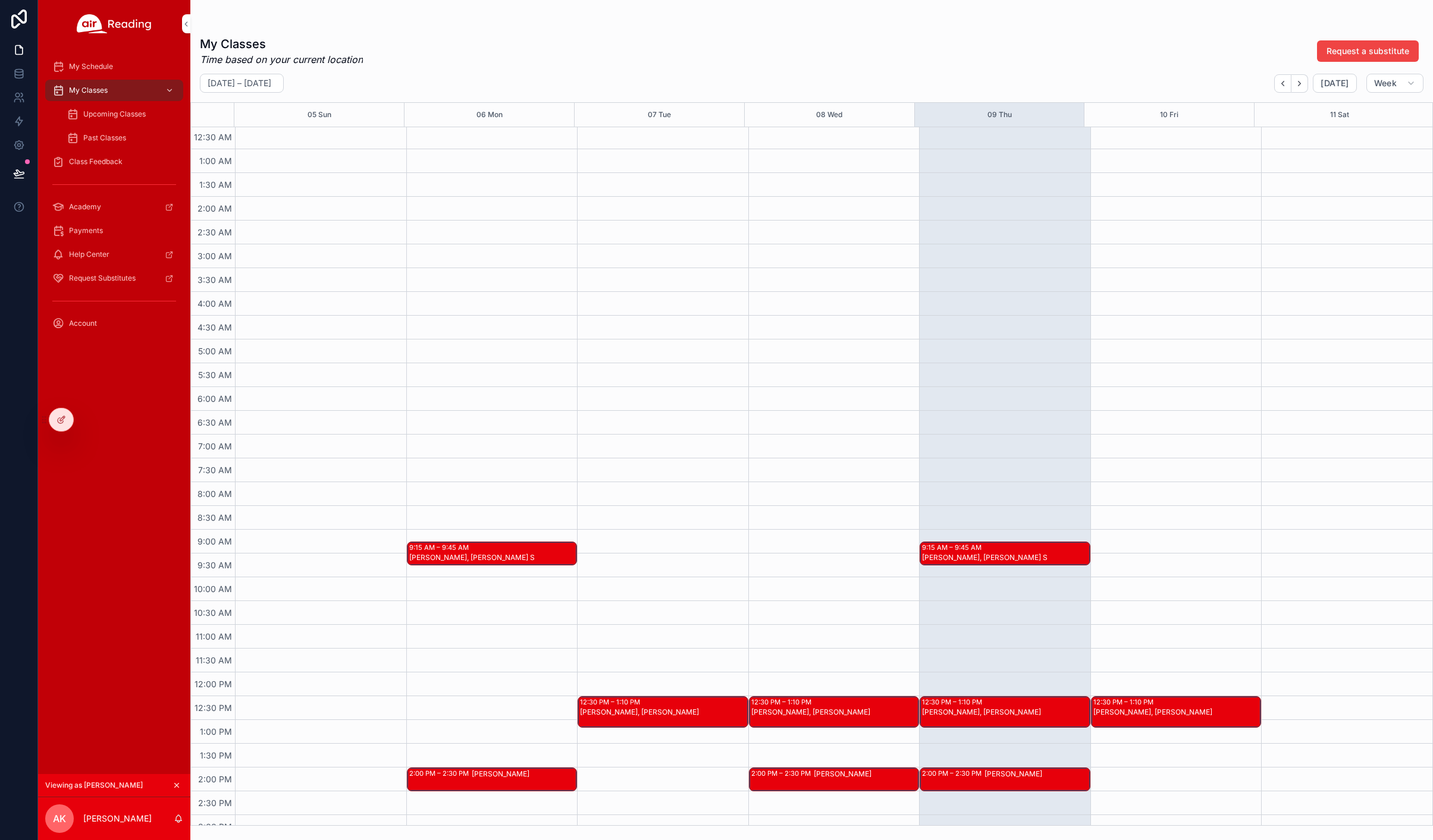
scroll to position [81, 0]
